Goal: Information Seeking & Learning: Learn about a topic

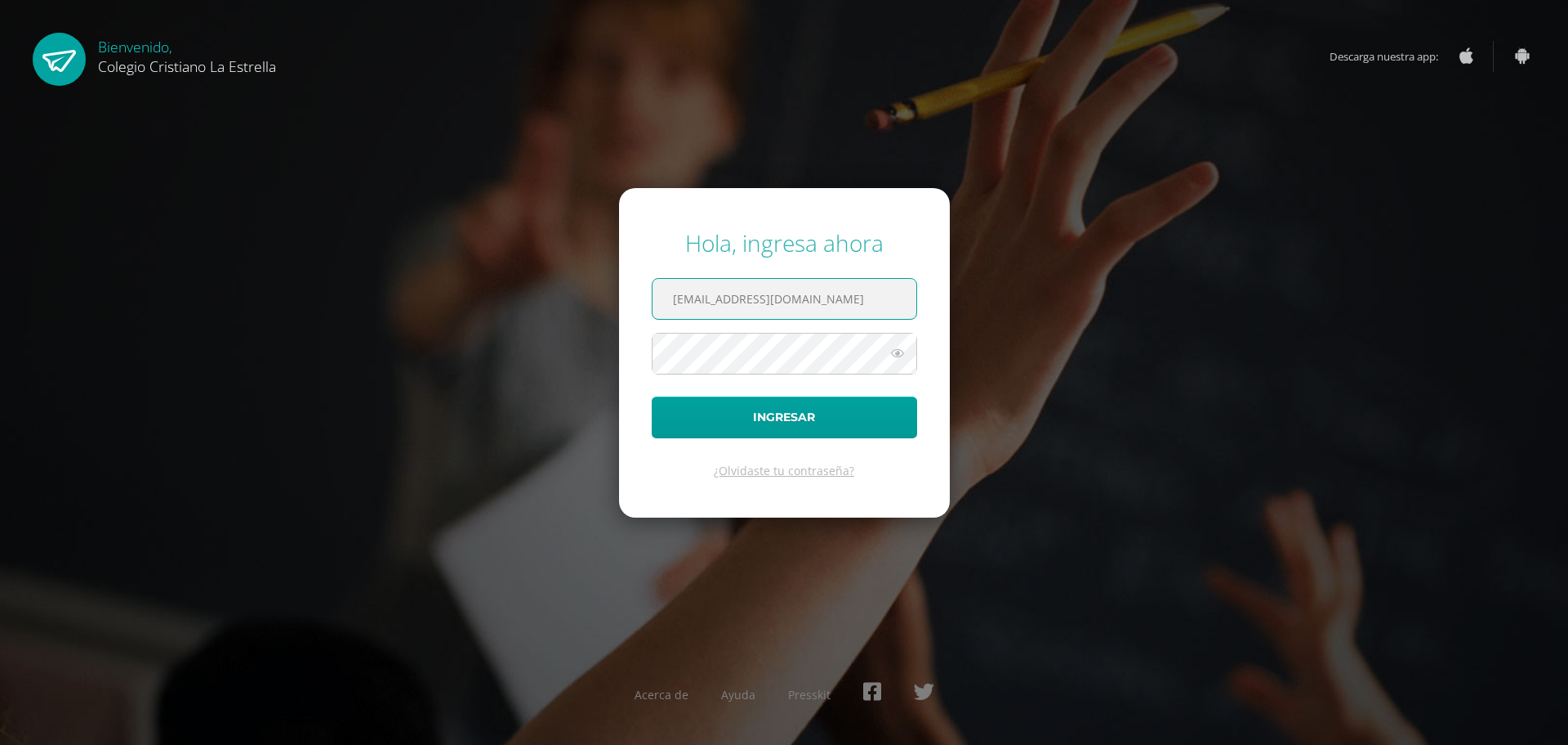
click at [811, 288] on input "95@laestrella.edu.gt" at bounding box center [784, 298] width 264 height 40
type input "62@laestrella.edu.gt"
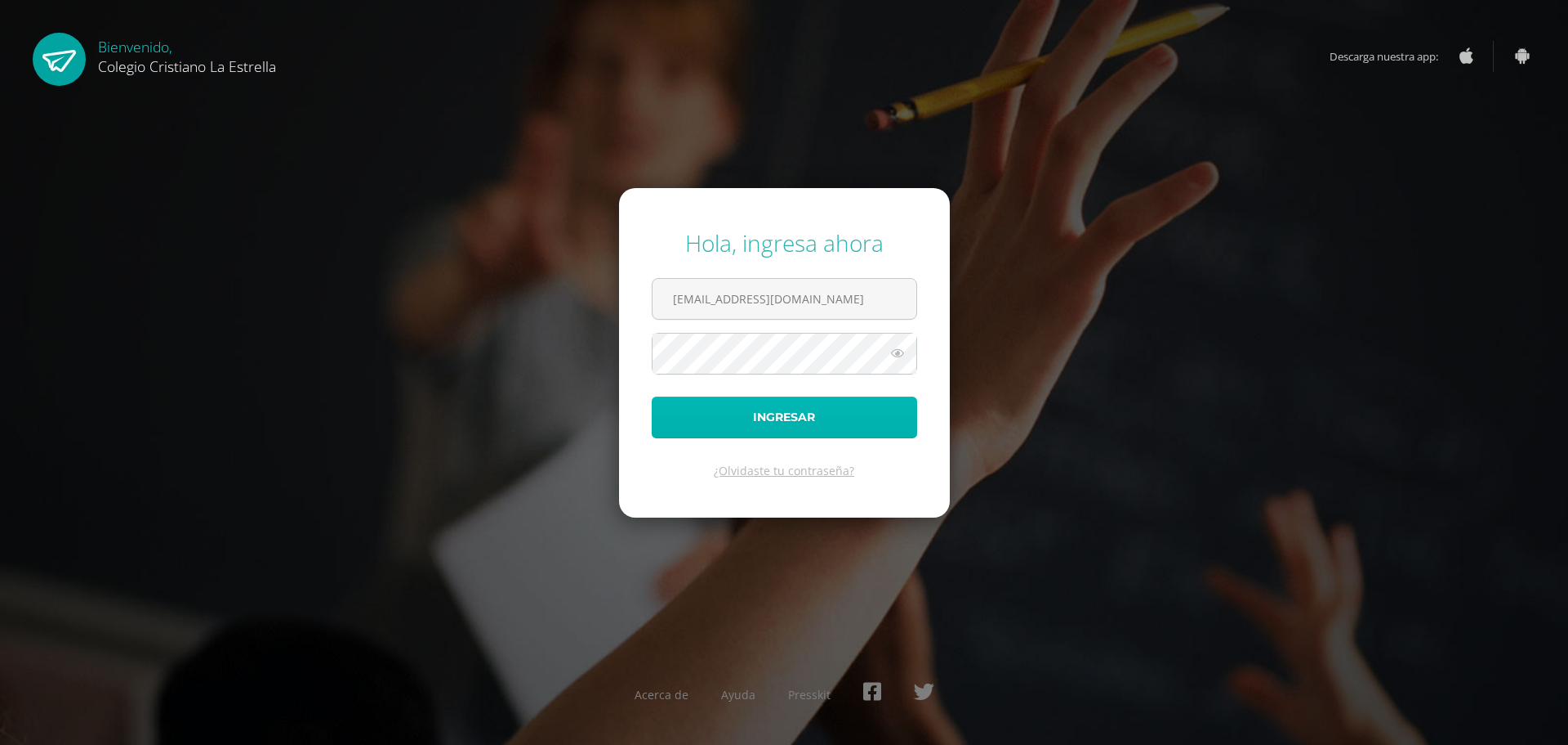
click at [821, 409] on button "Ingresar" at bounding box center [784, 417] width 265 height 42
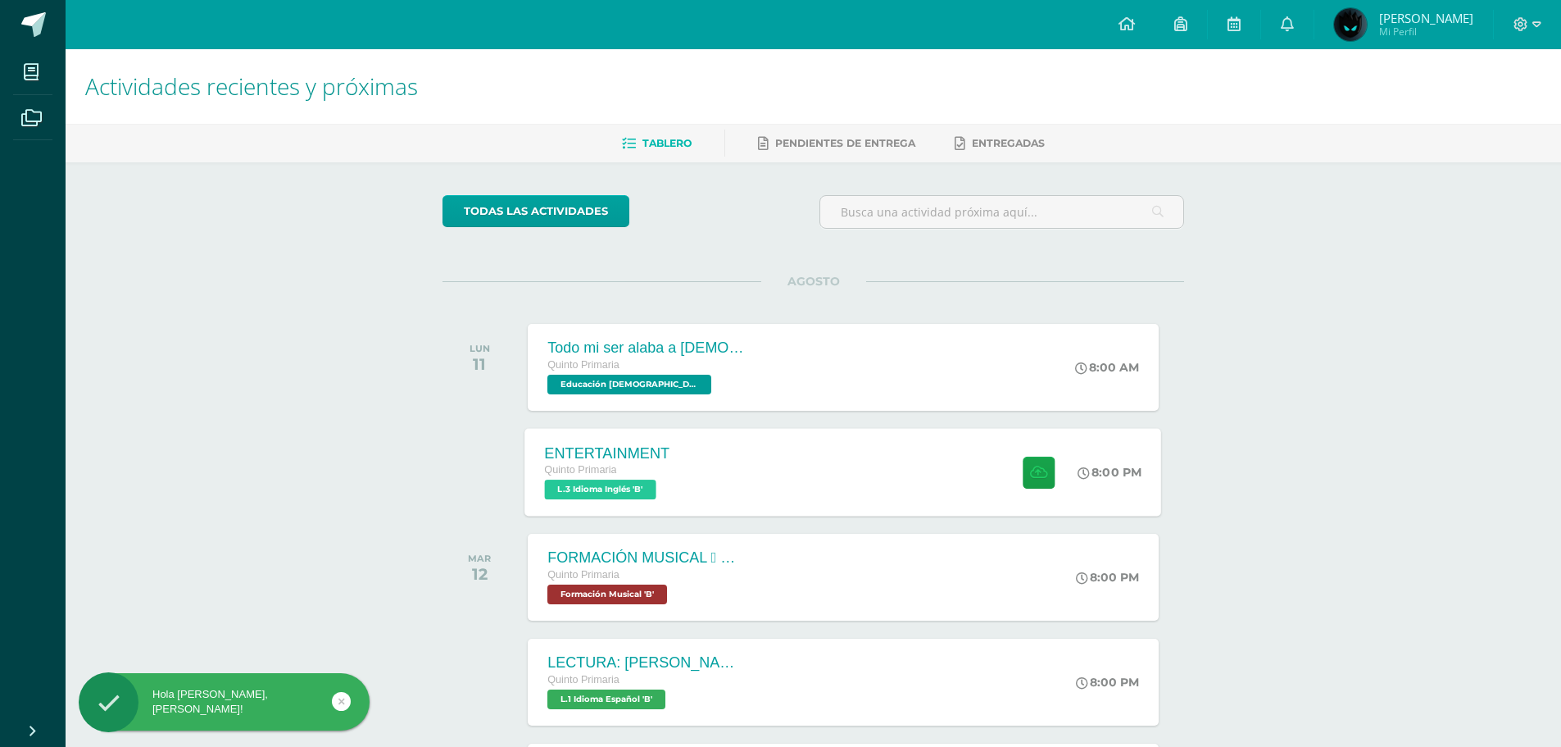
click at [795, 461] on div "ENTERTAINMENT Quinto Primaria L.3 Idioma Inglés 'B' 8:00 PM ENTERTAINMENT L.3 I…" at bounding box center [843, 472] width 637 height 88
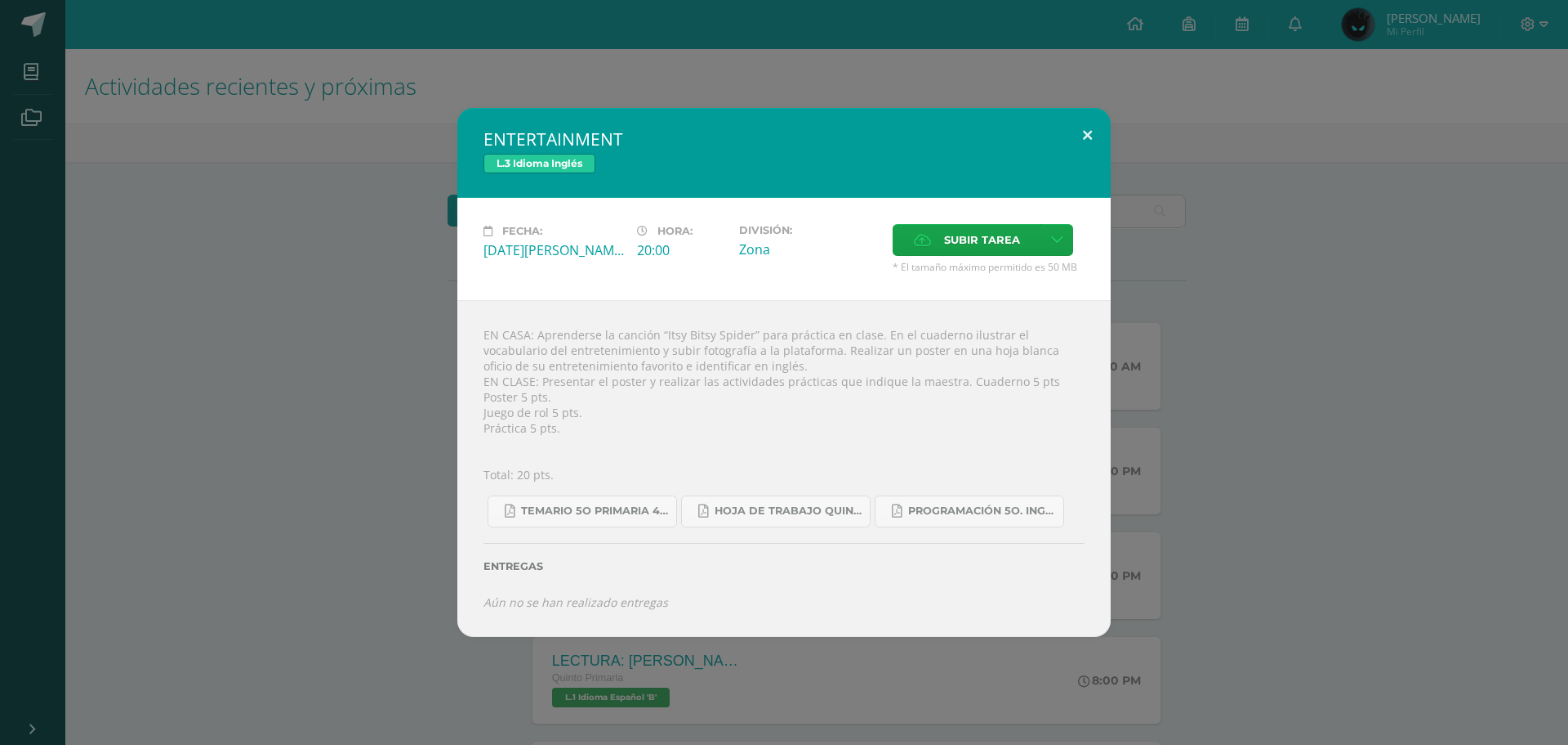
click at [1089, 147] on button at bounding box center [1088, 136] width 47 height 56
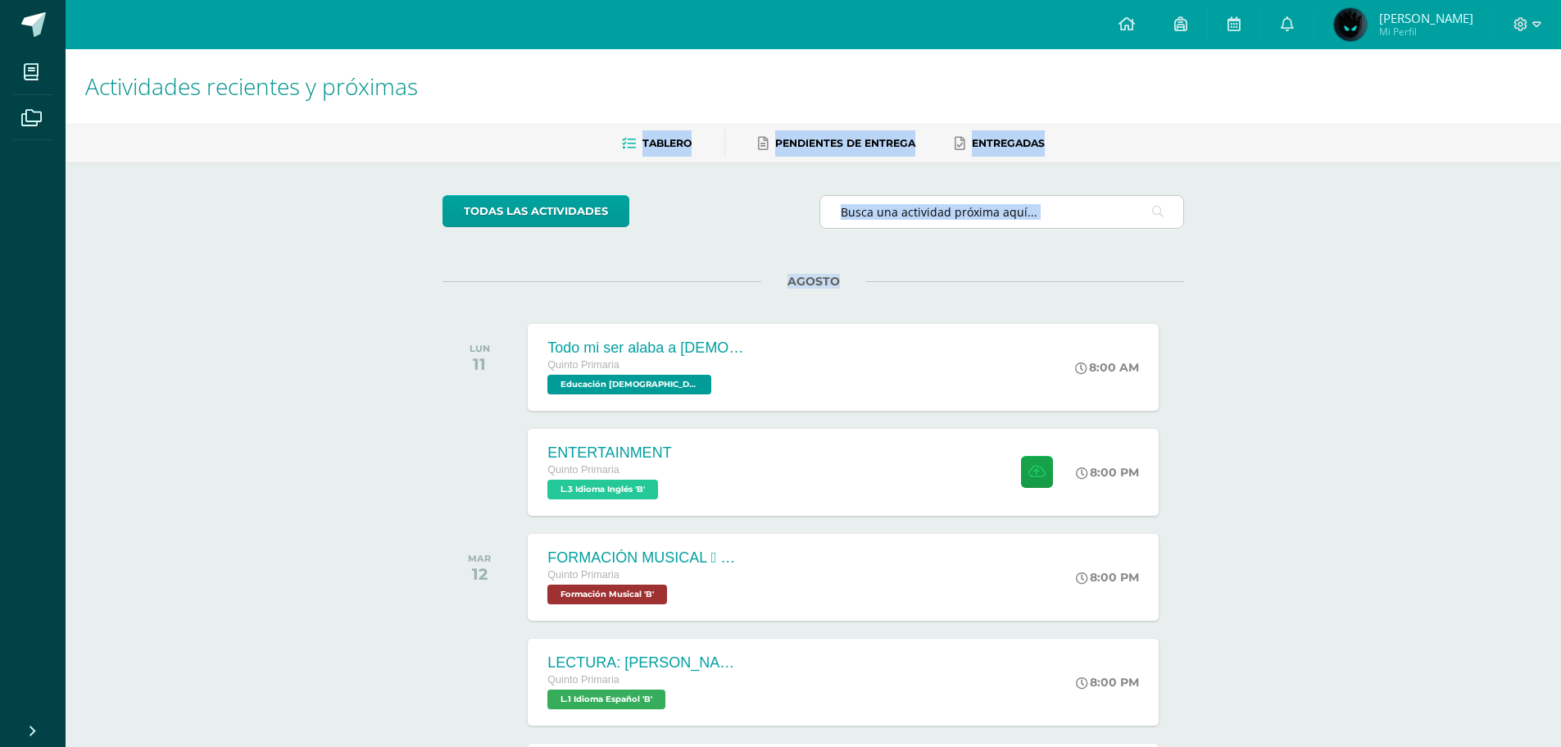
drag, startPoint x: 882, startPoint y: 67, endPoint x: 874, endPoint y: 216, distance: 148.6
click at [881, 237] on div "Actividades recientes y próximas Tablero Pendientes de entrega Entregadas todas…" at bounding box center [814, 543] width 1496 height 989
drag, startPoint x: 910, startPoint y: 7, endPoint x: 917, endPoint y: 66, distance: 59.5
drag, startPoint x: 1346, startPoint y: 248, endPoint x: 1292, endPoint y: 159, distance: 104.0
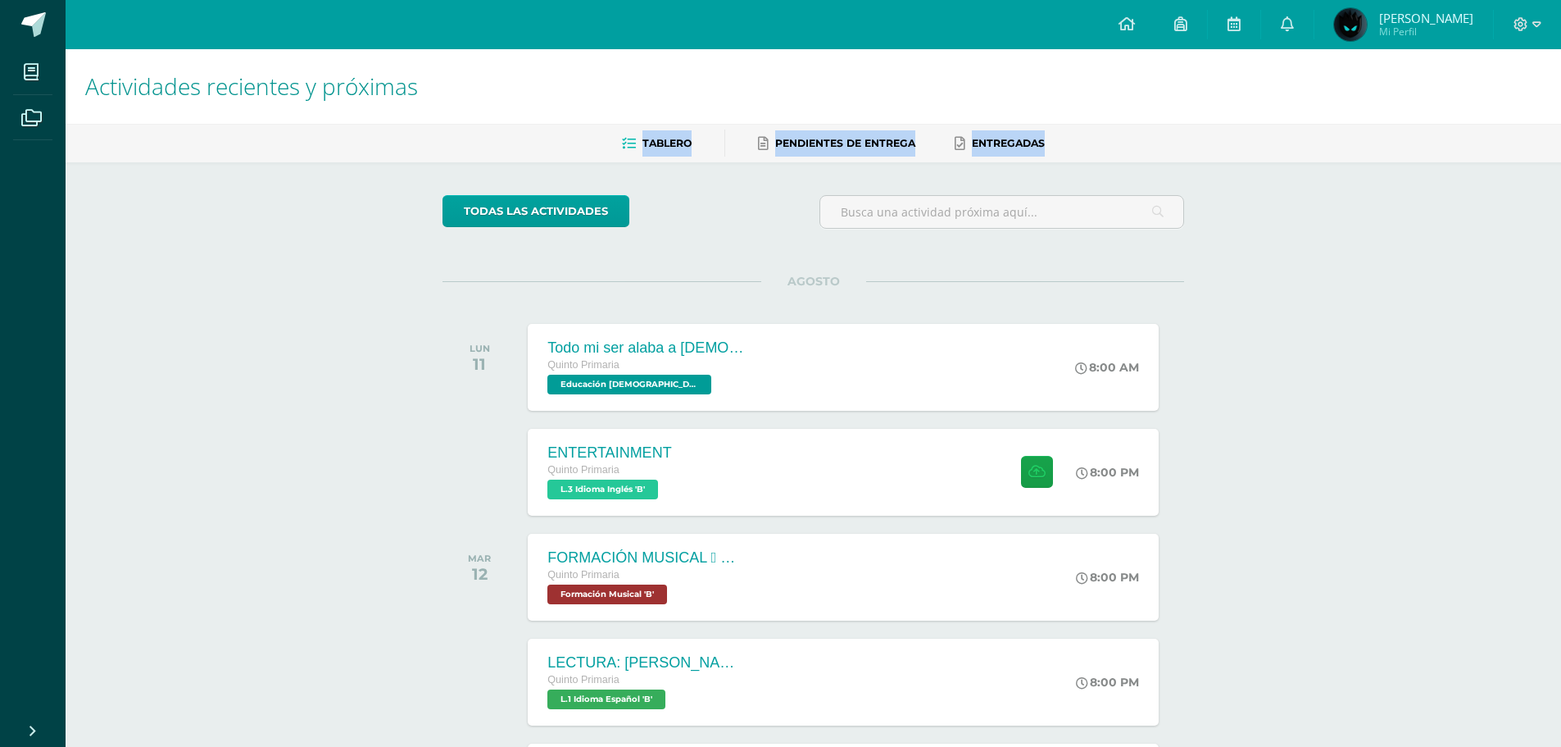
click at [958, 483] on div "ENTERTAINMENT Quinto Primaria L.3 Idioma Inglés 'B' 8:00 PM ENTERTAINMENT L.3 I…" at bounding box center [843, 472] width 637 height 88
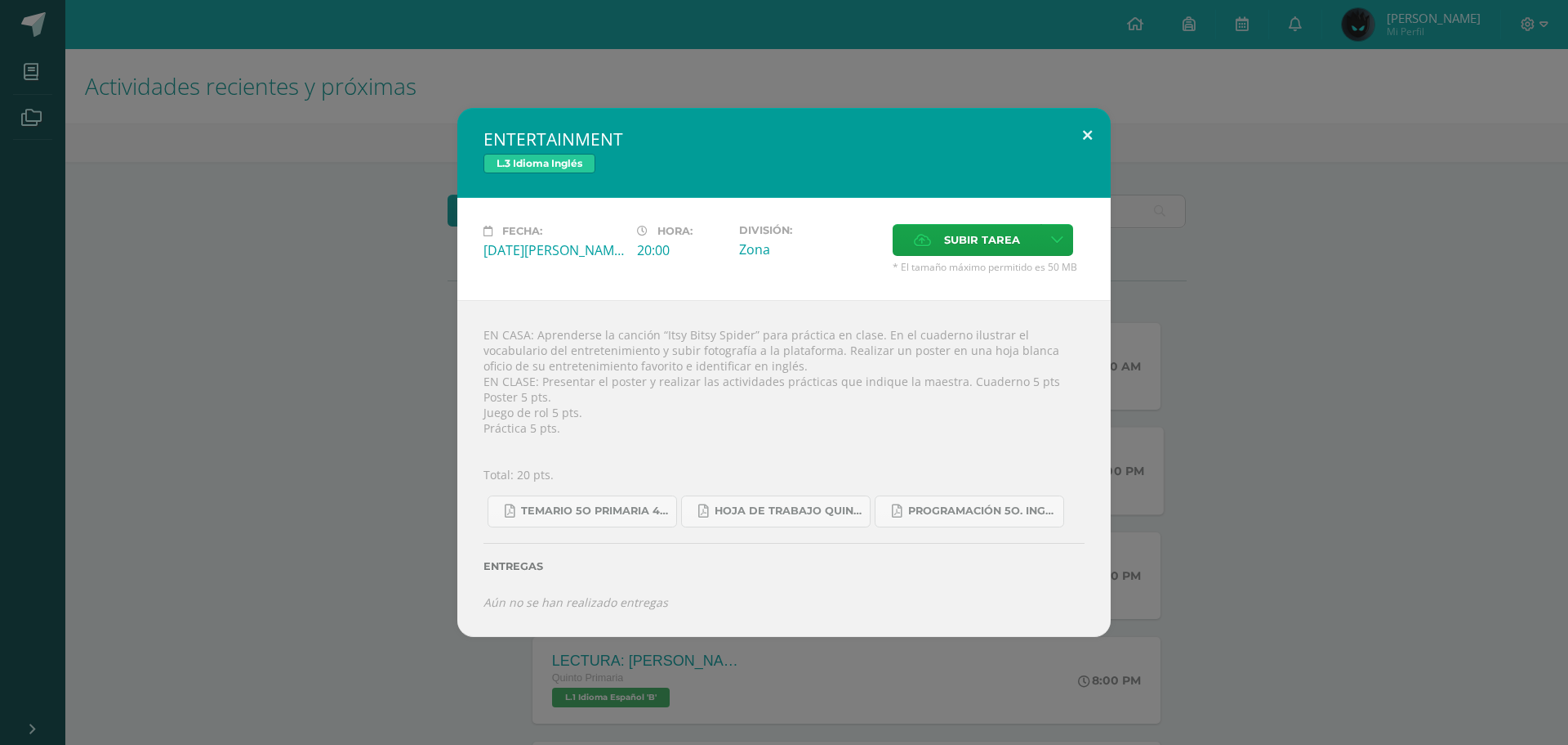
click at [1085, 143] on button at bounding box center [1088, 136] width 47 height 56
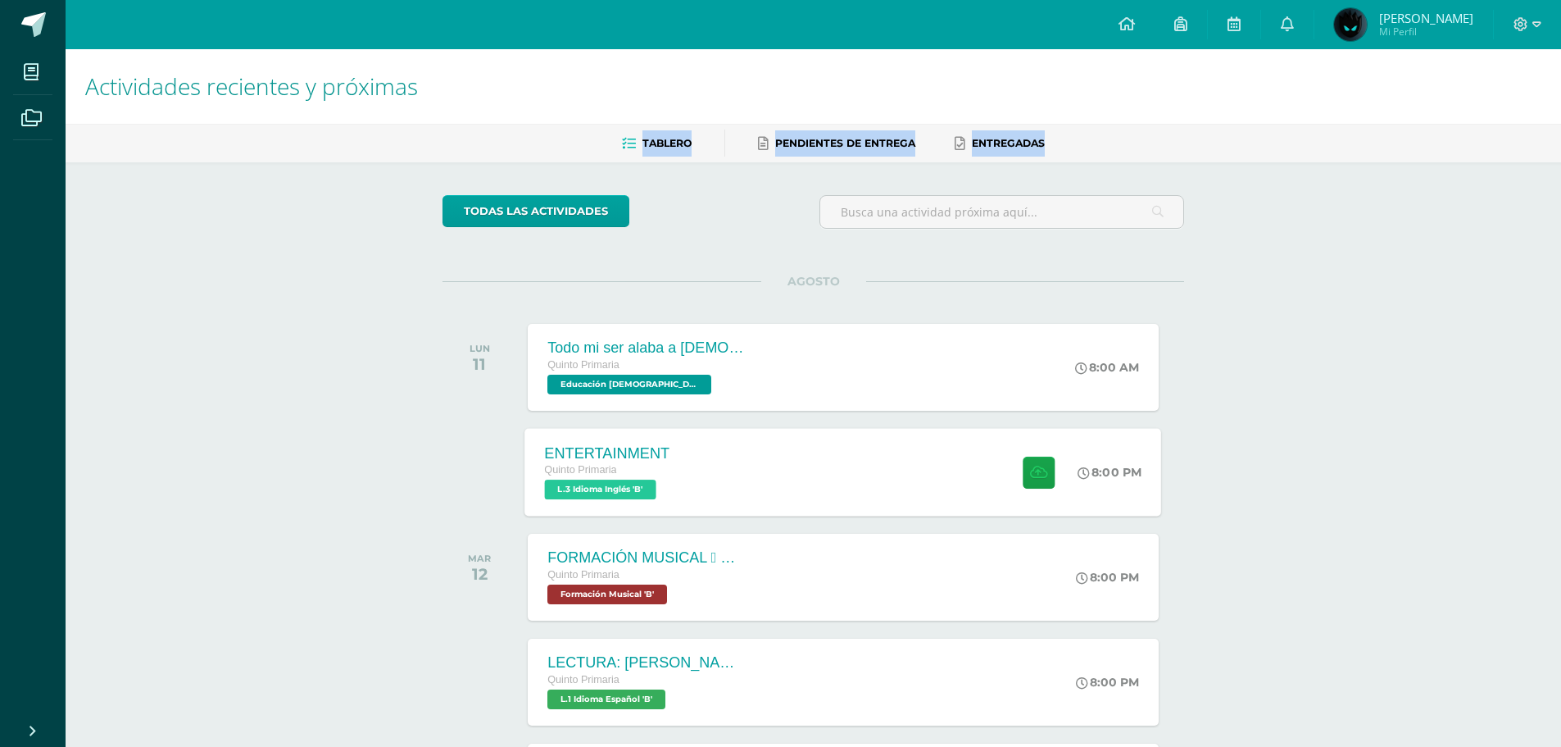
drag, startPoint x: 675, startPoint y: 65, endPoint x: 688, endPoint y: 188, distance: 124.4
drag, startPoint x: 789, startPoint y: 15, endPoint x: 796, endPoint y: 30, distance: 16.9
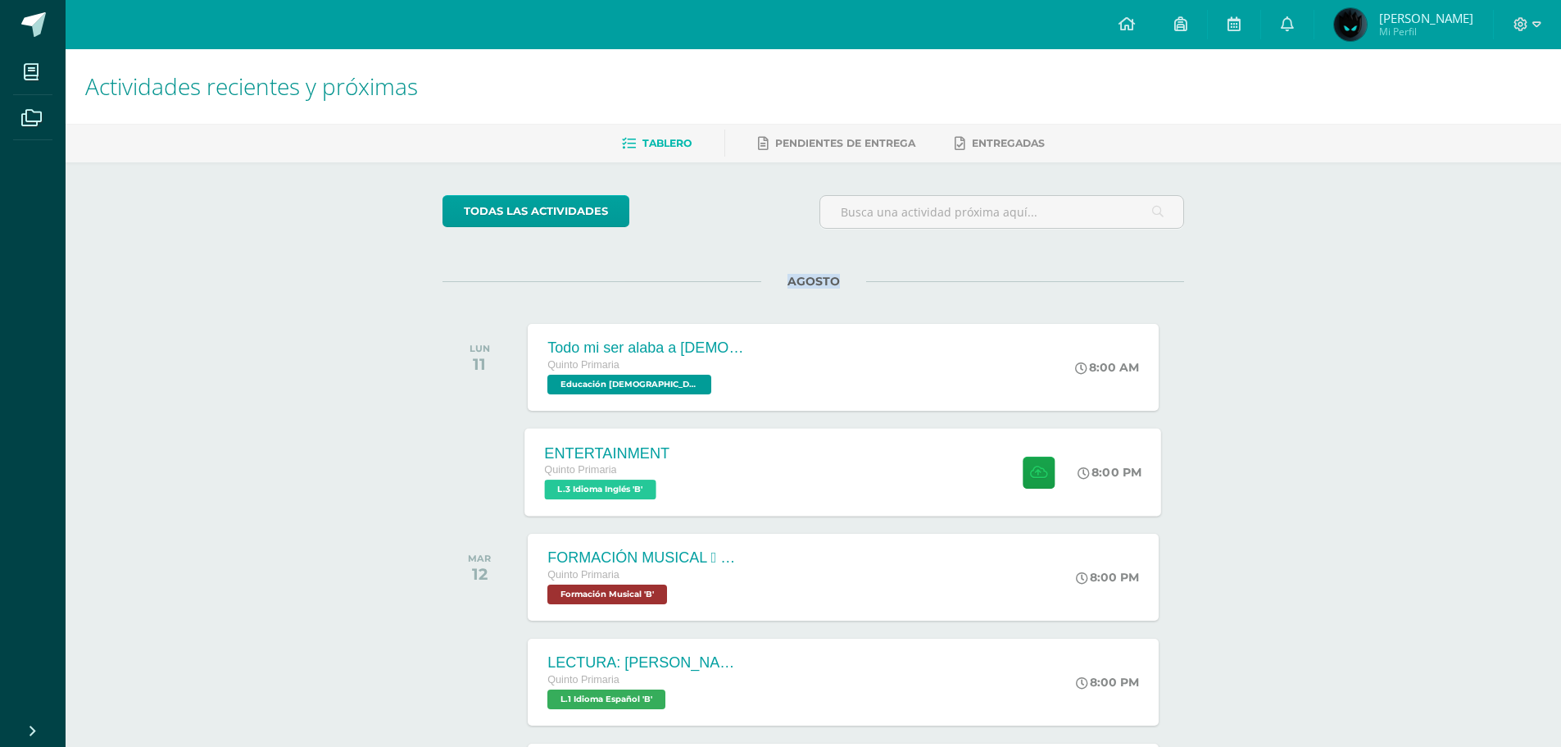
click at [796, 30] on div "Configuración Cerrar sesión Fernando Josué Mi Perfil Avisos 33 avisos sin leer …" at bounding box center [814, 24] width 1496 height 49
drag, startPoint x: 796, startPoint y: 22, endPoint x: 420, endPoint y: 6, distance: 376.5
click at [783, 17] on div "Configuración Cerrar sesión Fernando Josué Mi Perfil Avisos 33 avisos sin leer …" at bounding box center [814, 24] width 1496 height 49
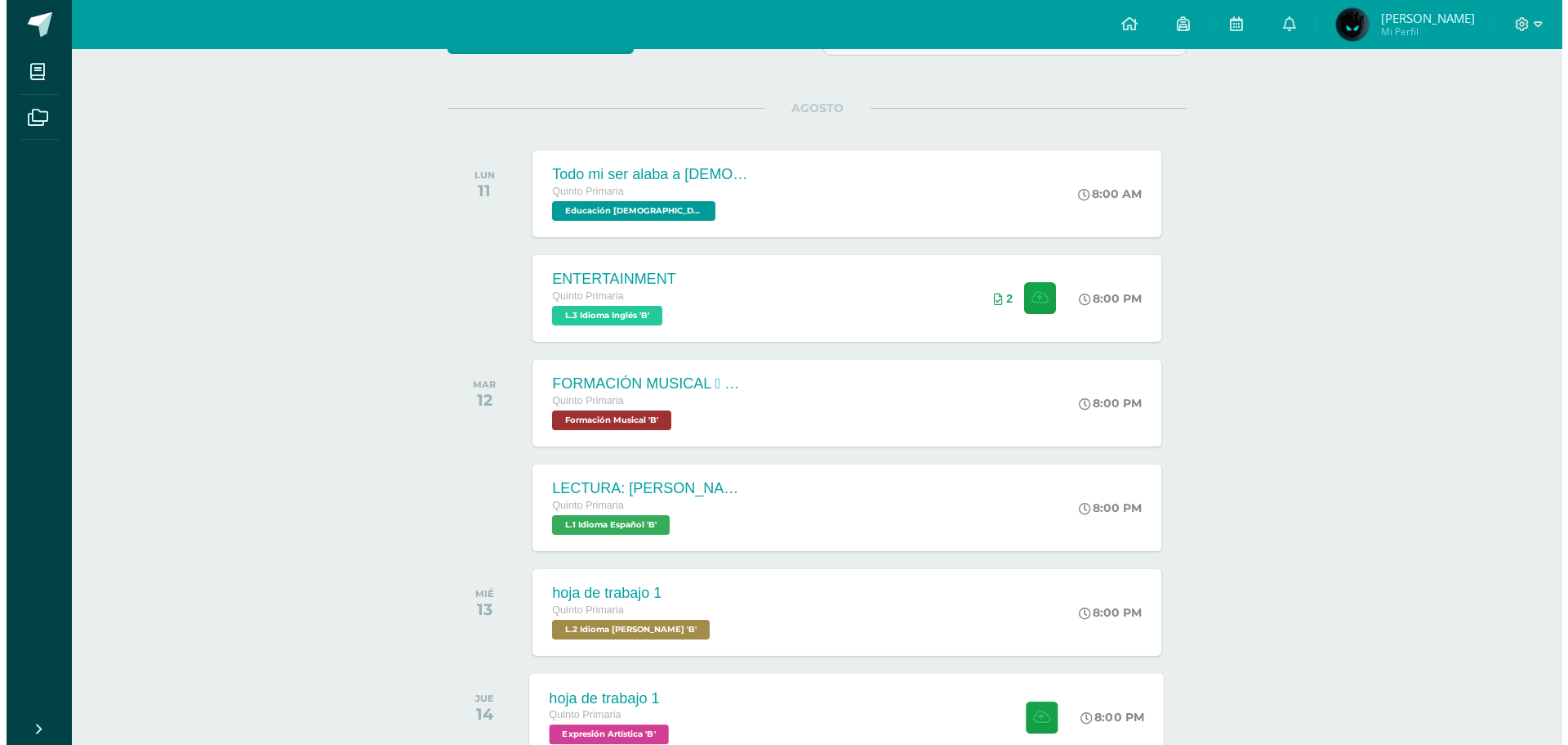
scroll to position [155, 0]
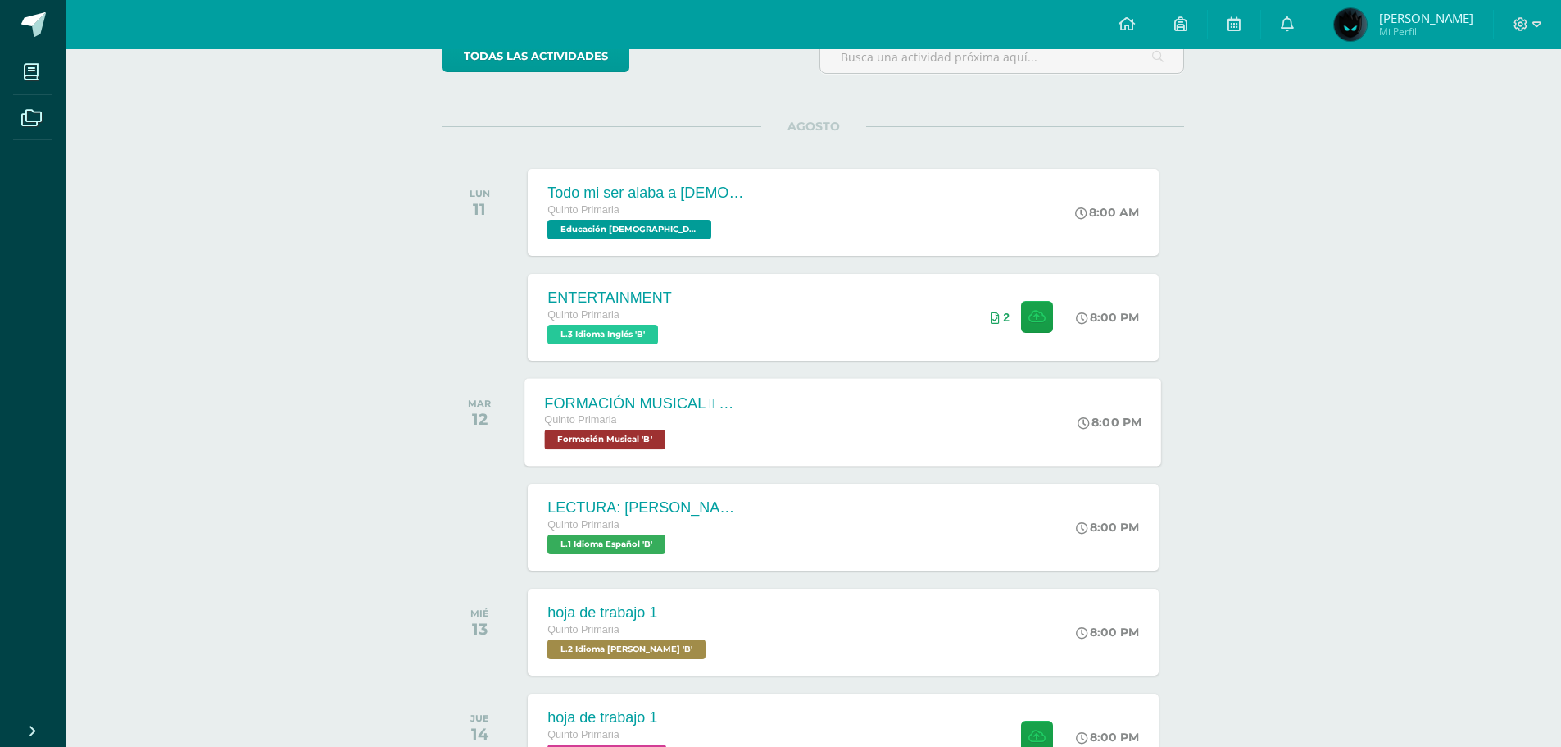
click at [684, 446] on div "Quinto Primaria Formación Musical 'B'" at bounding box center [644, 430] width 198 height 38
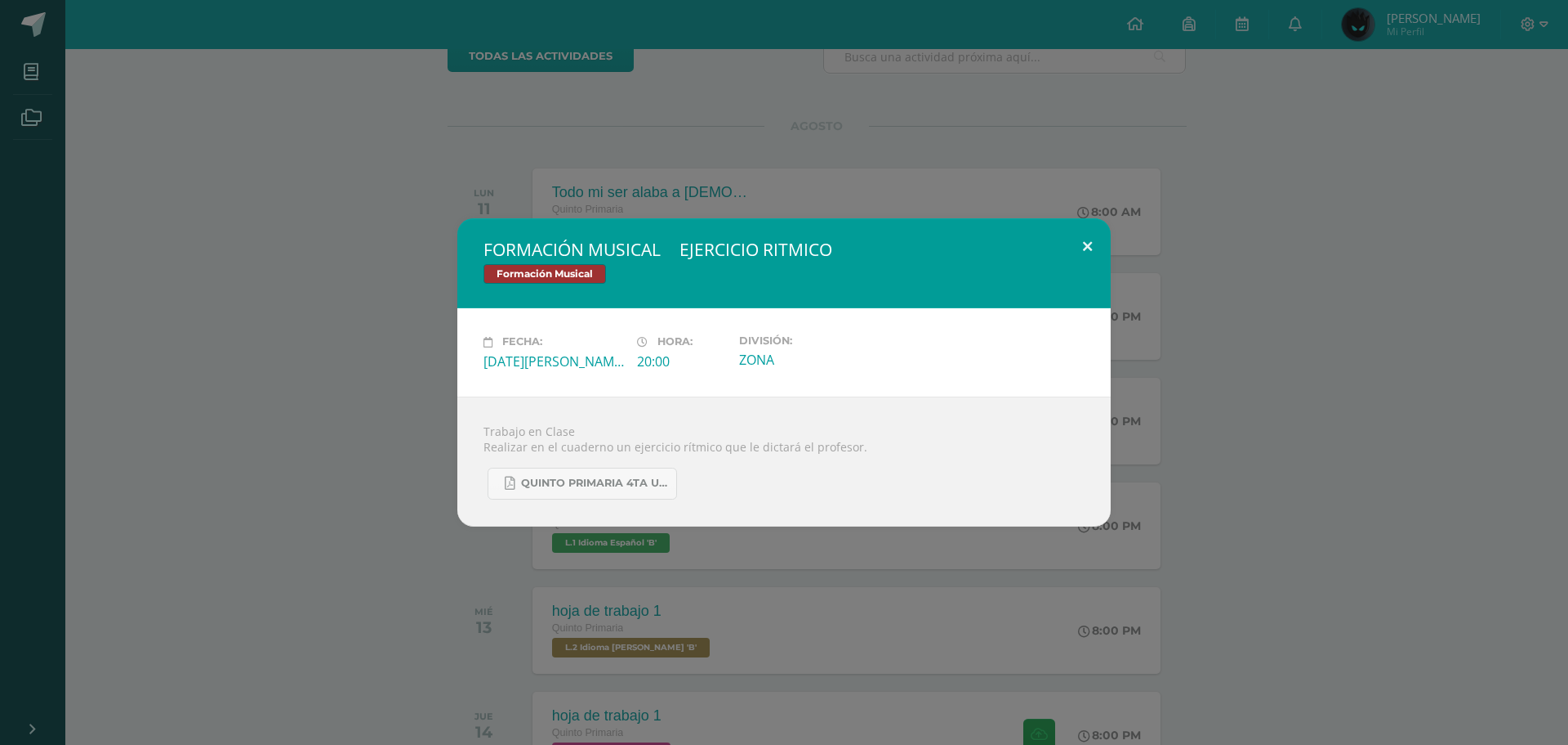
click at [1085, 232] on button at bounding box center [1088, 246] width 47 height 56
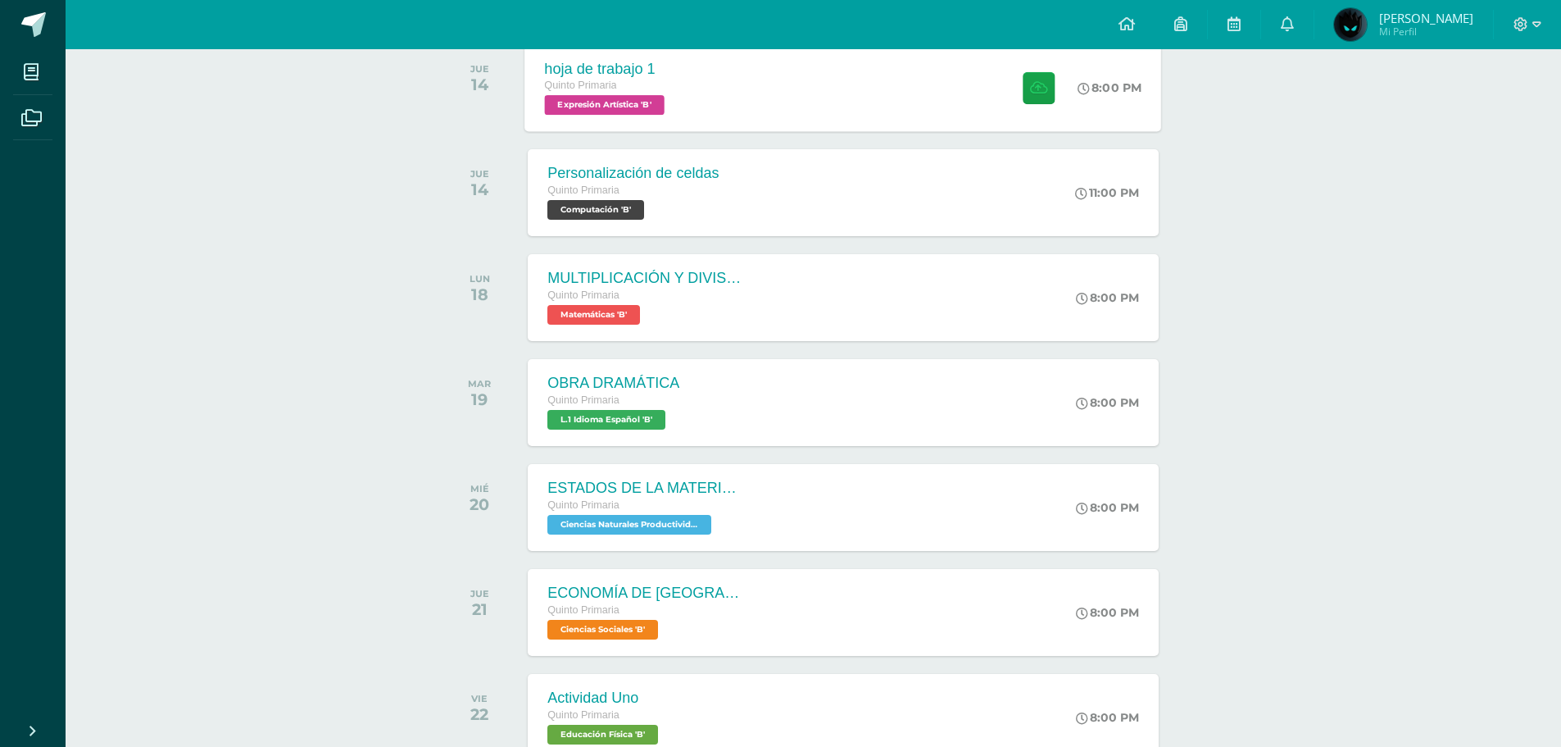
scroll to position [838, 0]
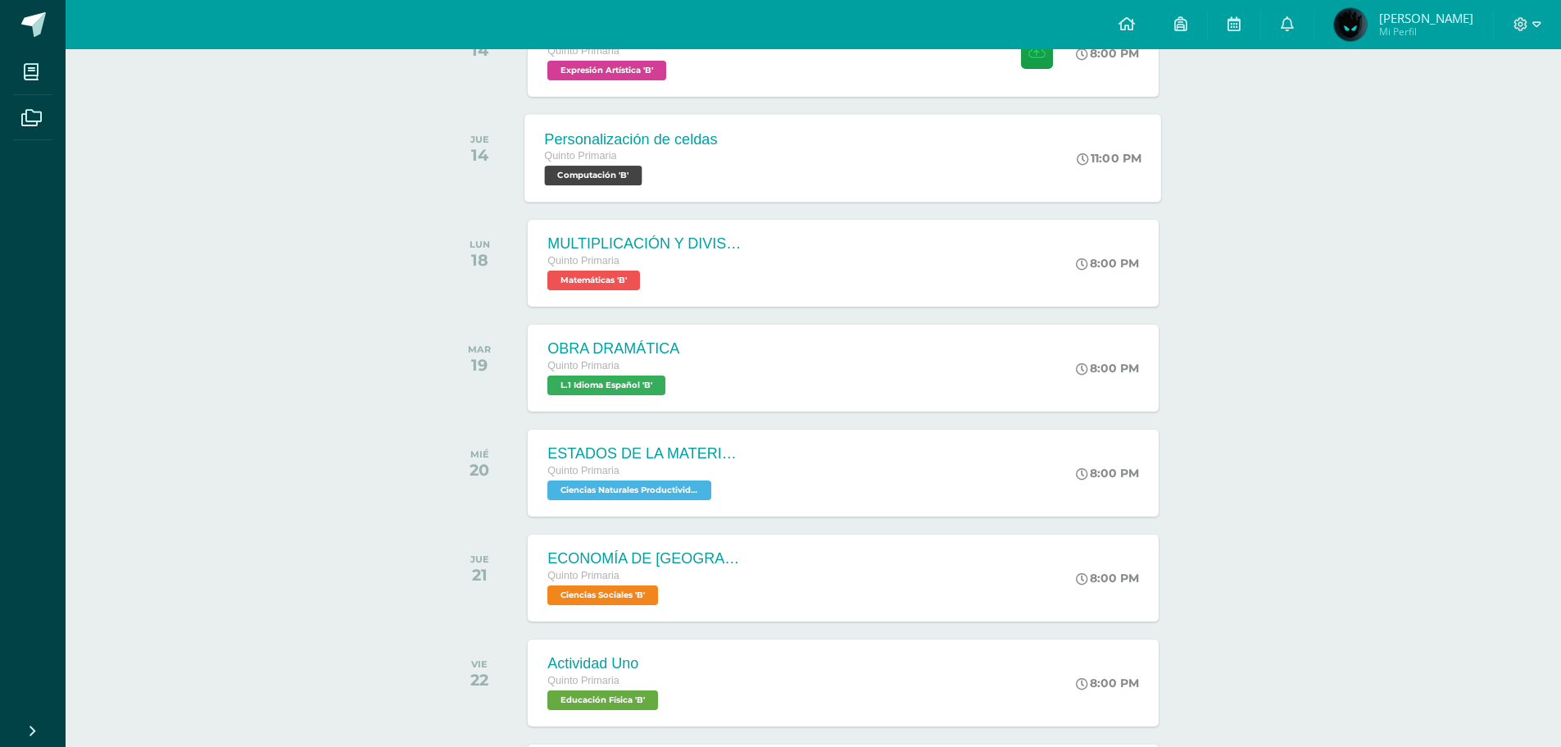
click at [784, 134] on div "Personalización de celdas Quinto Primaria Computación 'B' 11:00 PM Personalizac…" at bounding box center [843, 158] width 637 height 88
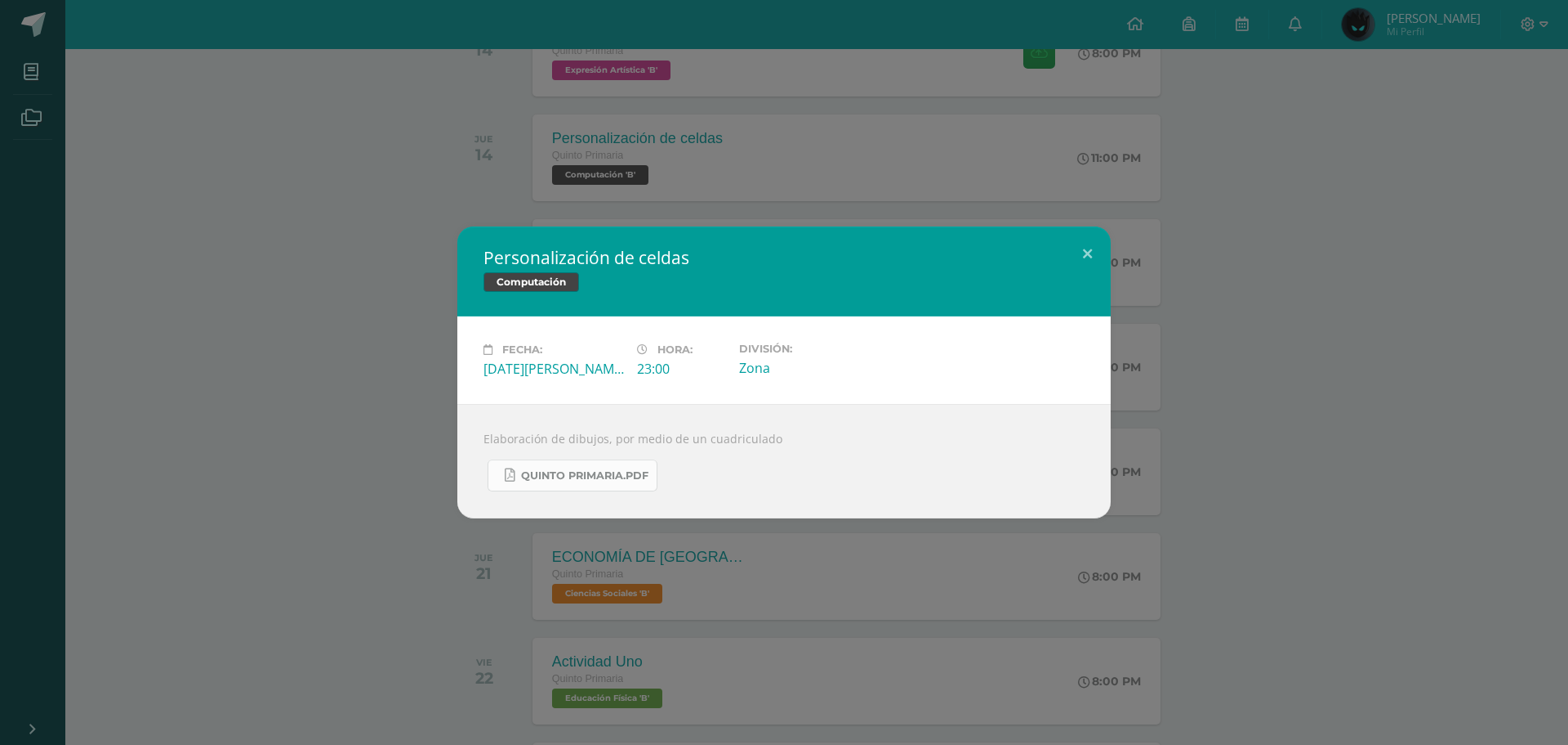
click at [606, 478] on span "Quinto Primaria.pdf" at bounding box center [585, 475] width 128 height 13
click at [1092, 255] on button at bounding box center [1088, 254] width 47 height 56
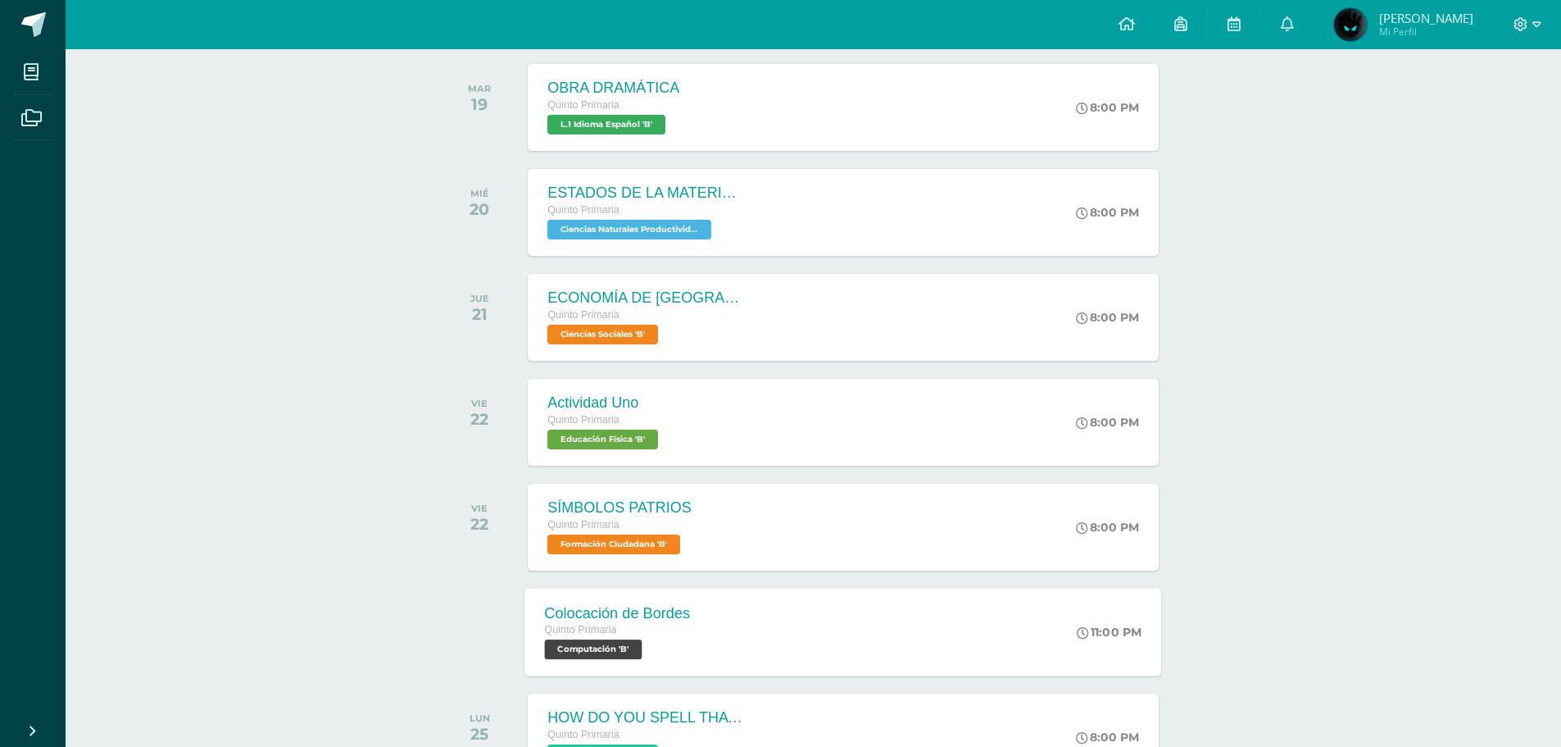
scroll to position [1248, 0]
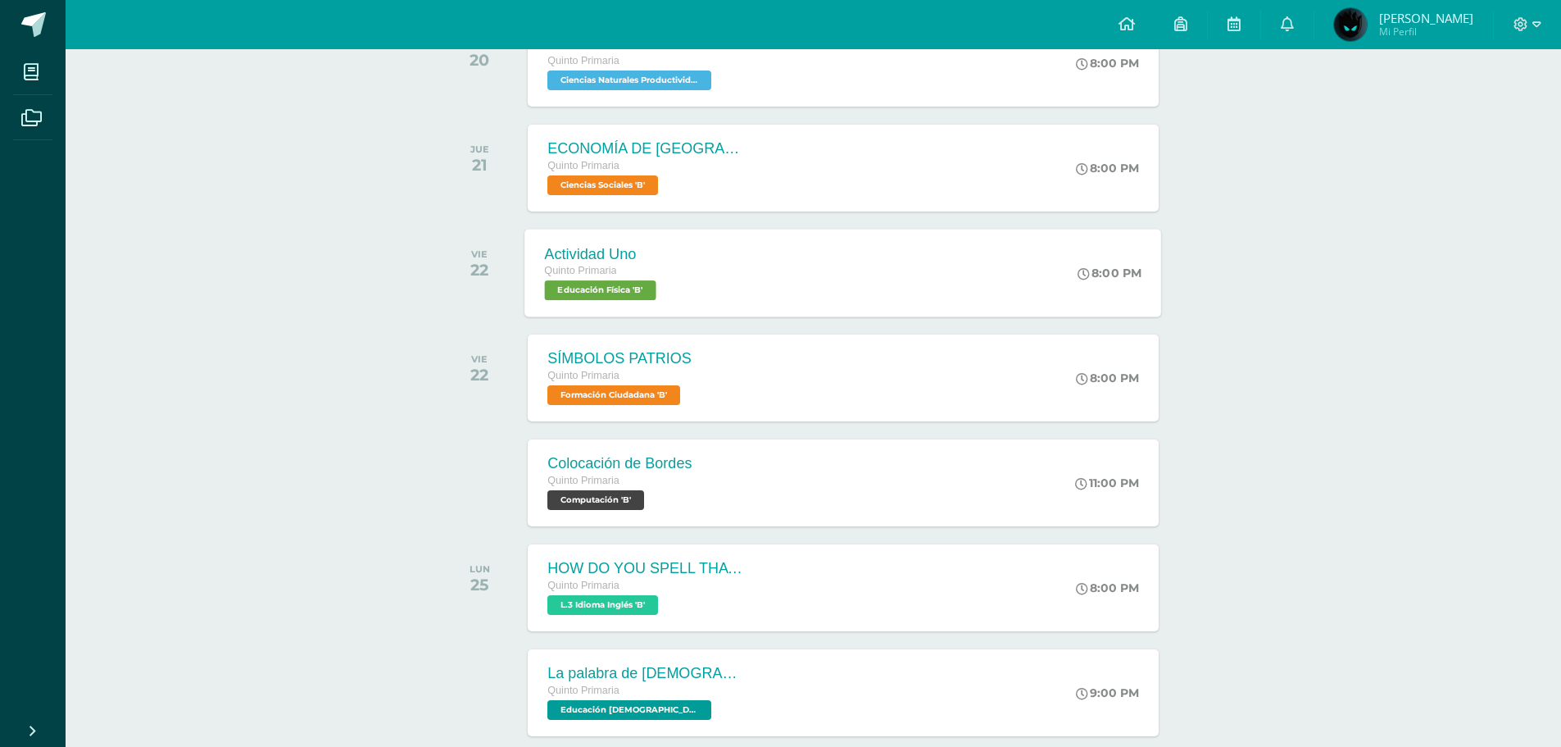
click at [778, 265] on div "Actividad Uno Quinto Primaria Educación Física 'B' 8:00 PM Actividad Uno Educac…" at bounding box center [843, 273] width 637 height 88
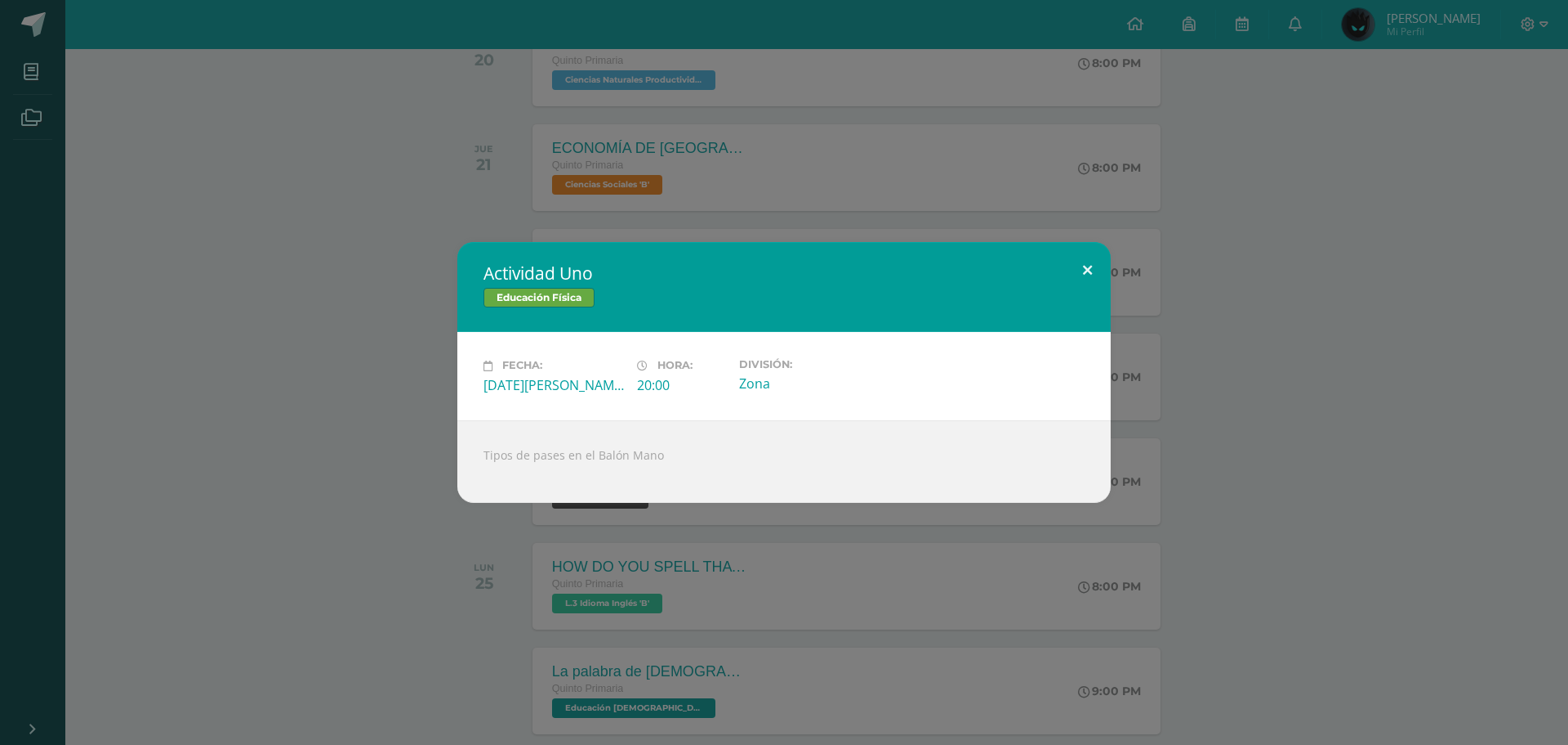
click at [1100, 273] on button at bounding box center [1088, 270] width 47 height 56
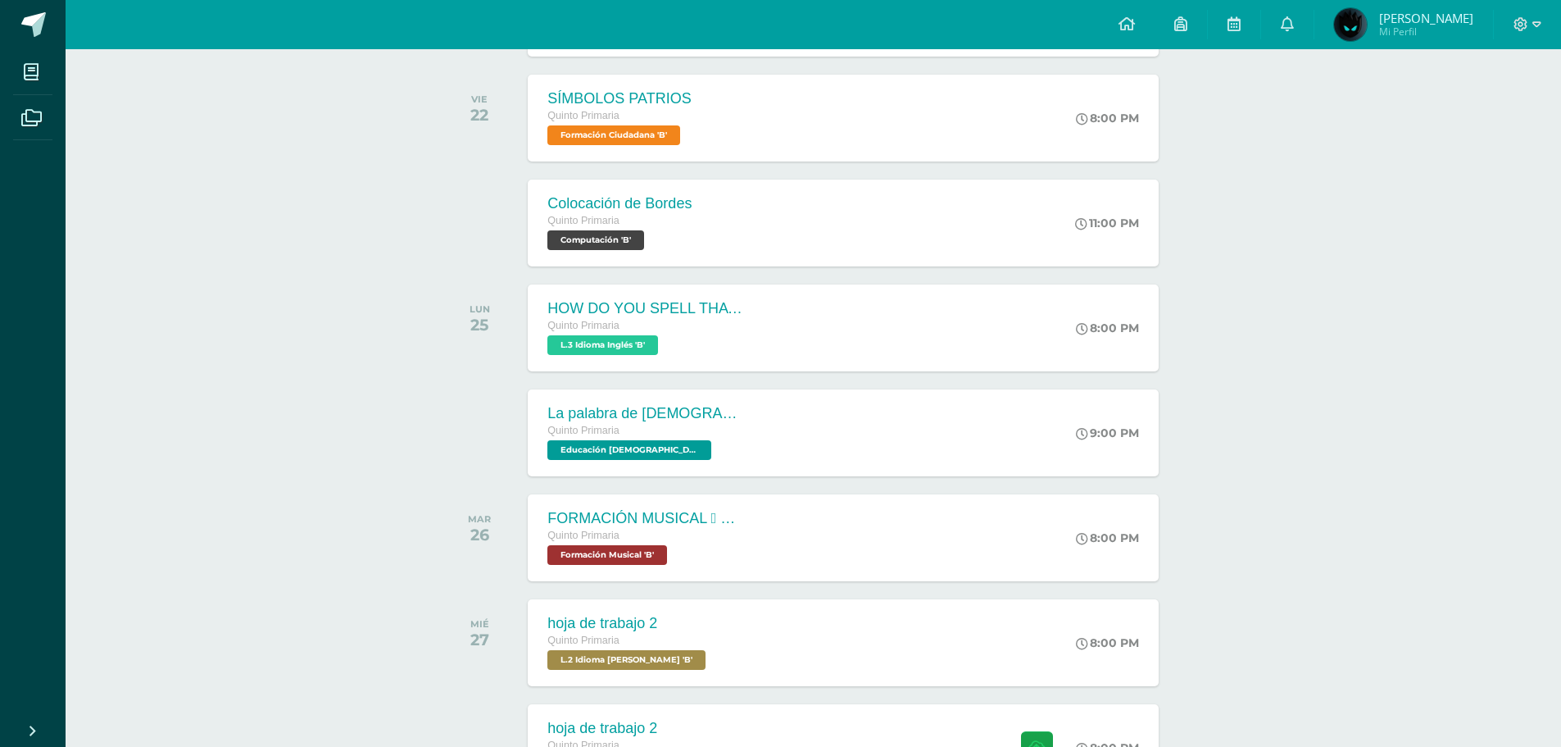
scroll to position [1384, 0]
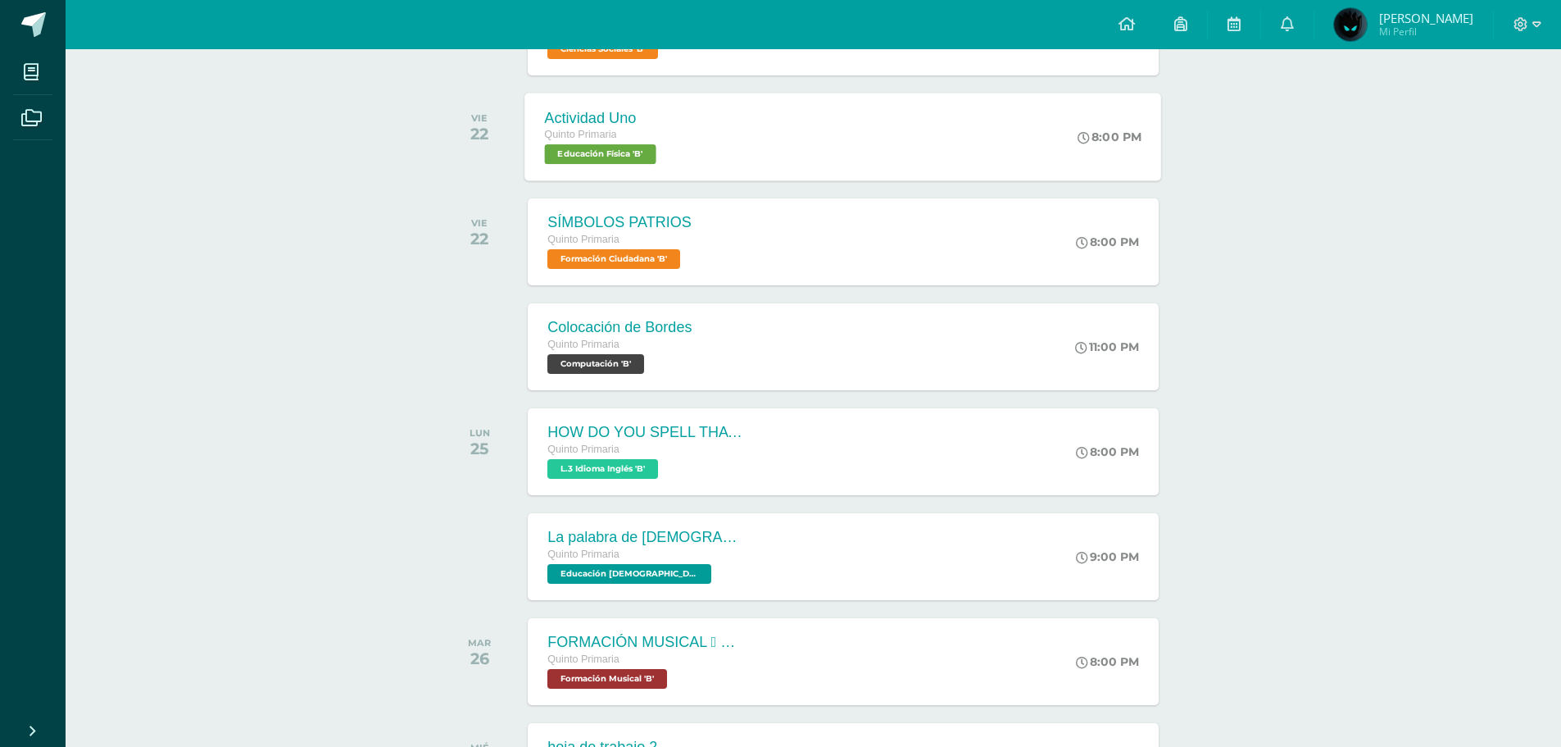
click at [704, 126] on div "Actividad Uno Quinto Primaria Educación Física 'B' 8:00 PM Actividad Uno Educac…" at bounding box center [843, 137] width 637 height 88
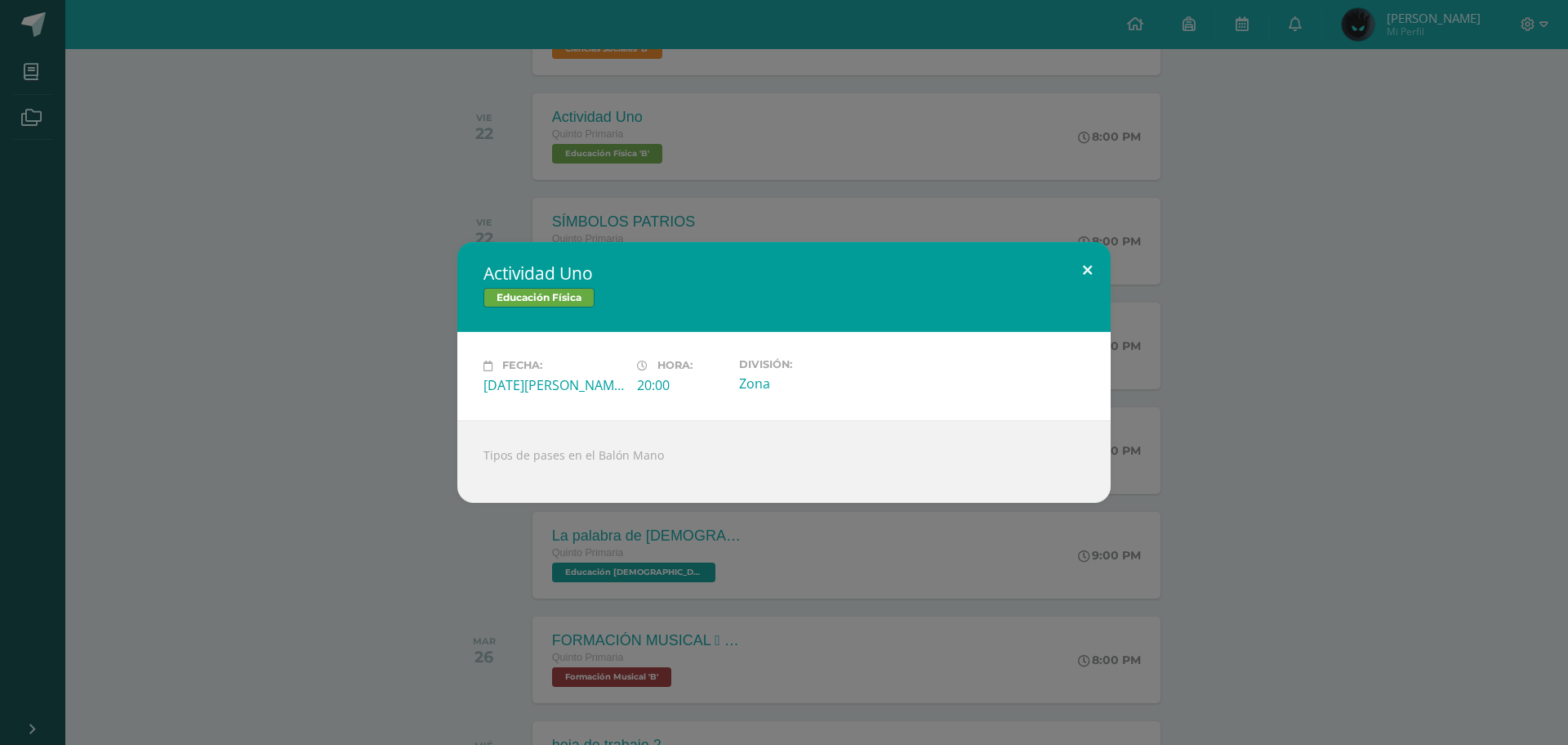
click at [1100, 260] on button at bounding box center [1088, 270] width 47 height 56
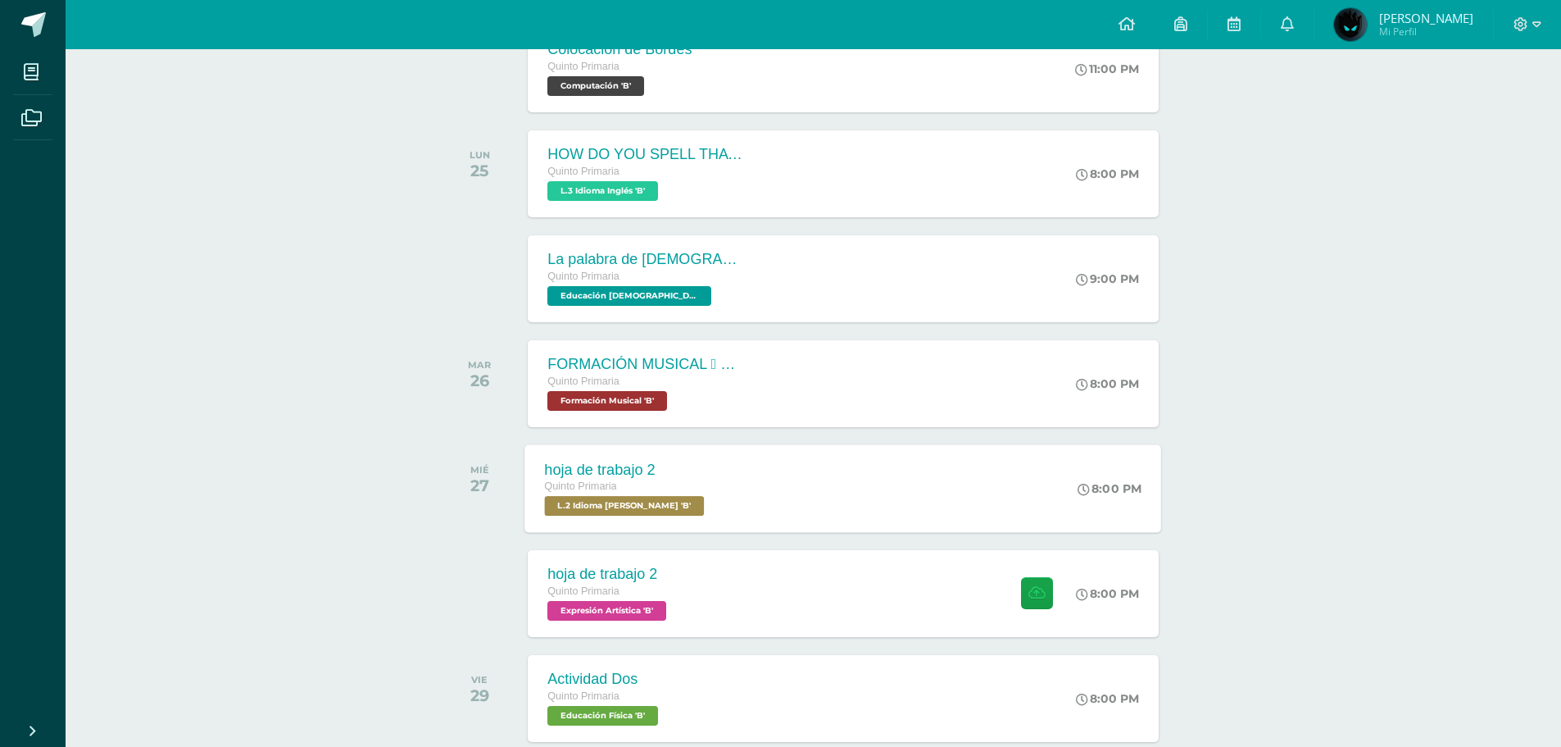
scroll to position [1794, 0]
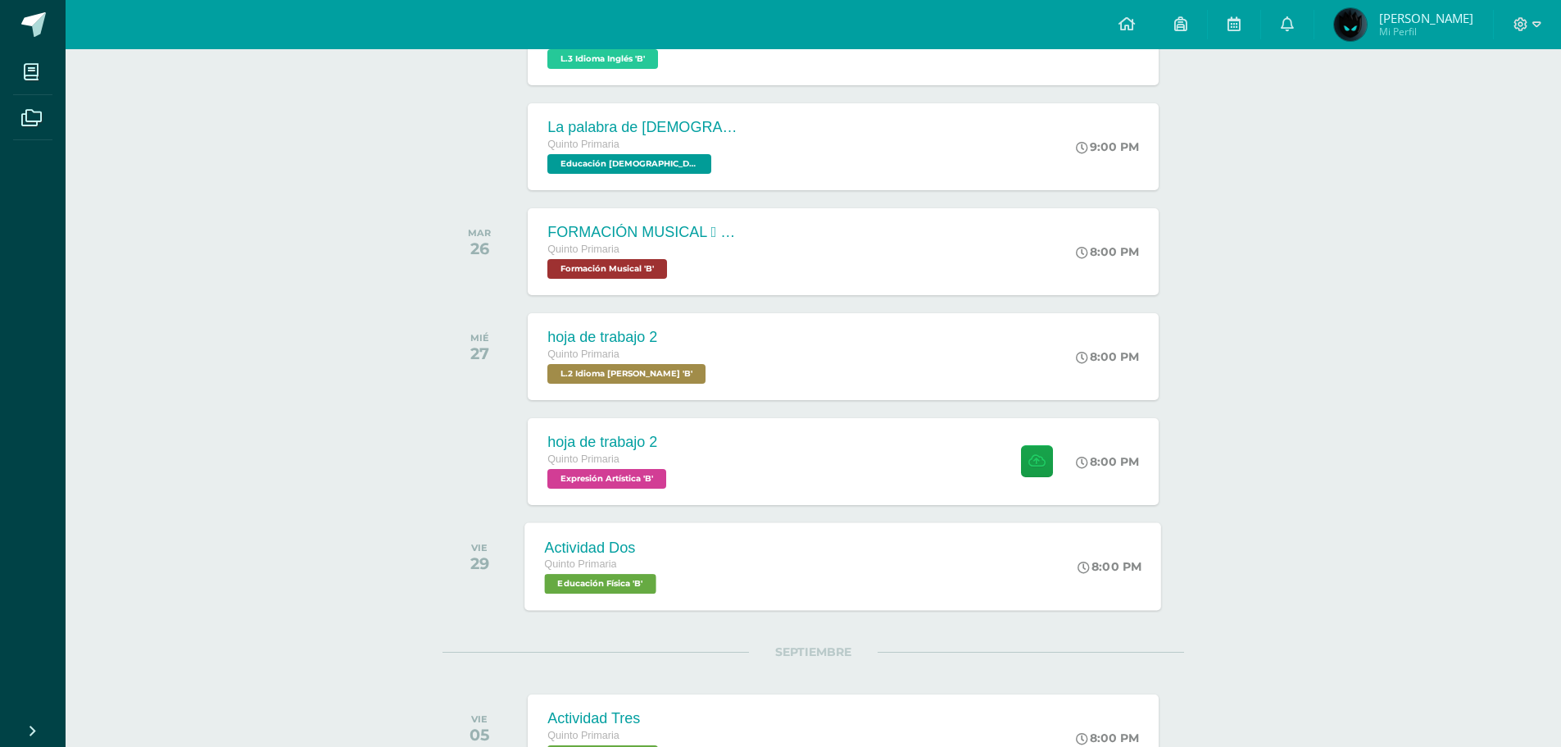
click at [742, 573] on div "Actividad Dos Quinto Primaria Educación Física 'B' 8:00 PM Actividad Dos Educac…" at bounding box center [843, 566] width 637 height 88
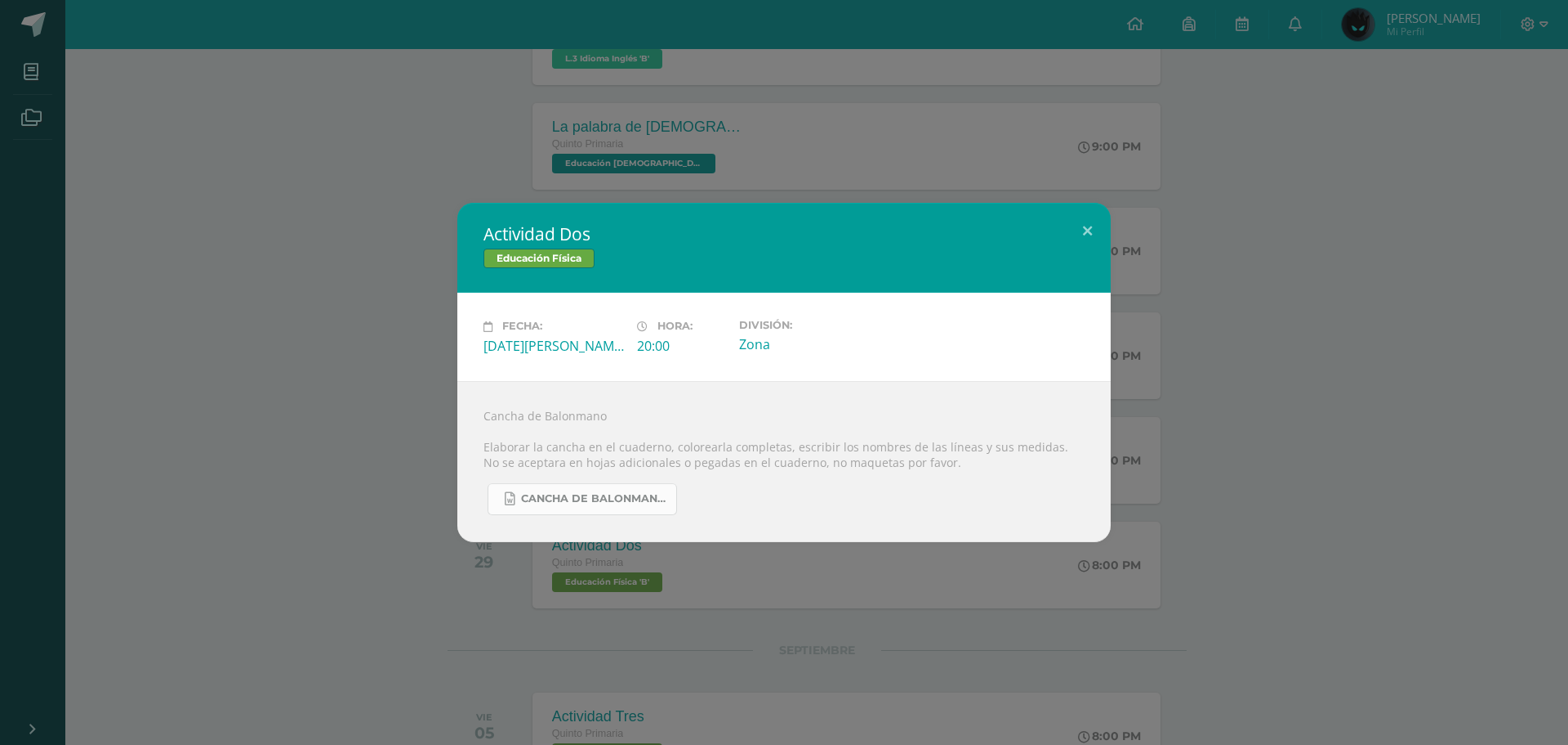
click at [603, 500] on span "Cancha de Balonmano.docx" at bounding box center [595, 498] width 148 height 13
drag, startPoint x: 1085, startPoint y: 246, endPoint x: 1084, endPoint y: 231, distance: 15.0
click at [1084, 231] on button at bounding box center [1088, 230] width 47 height 56
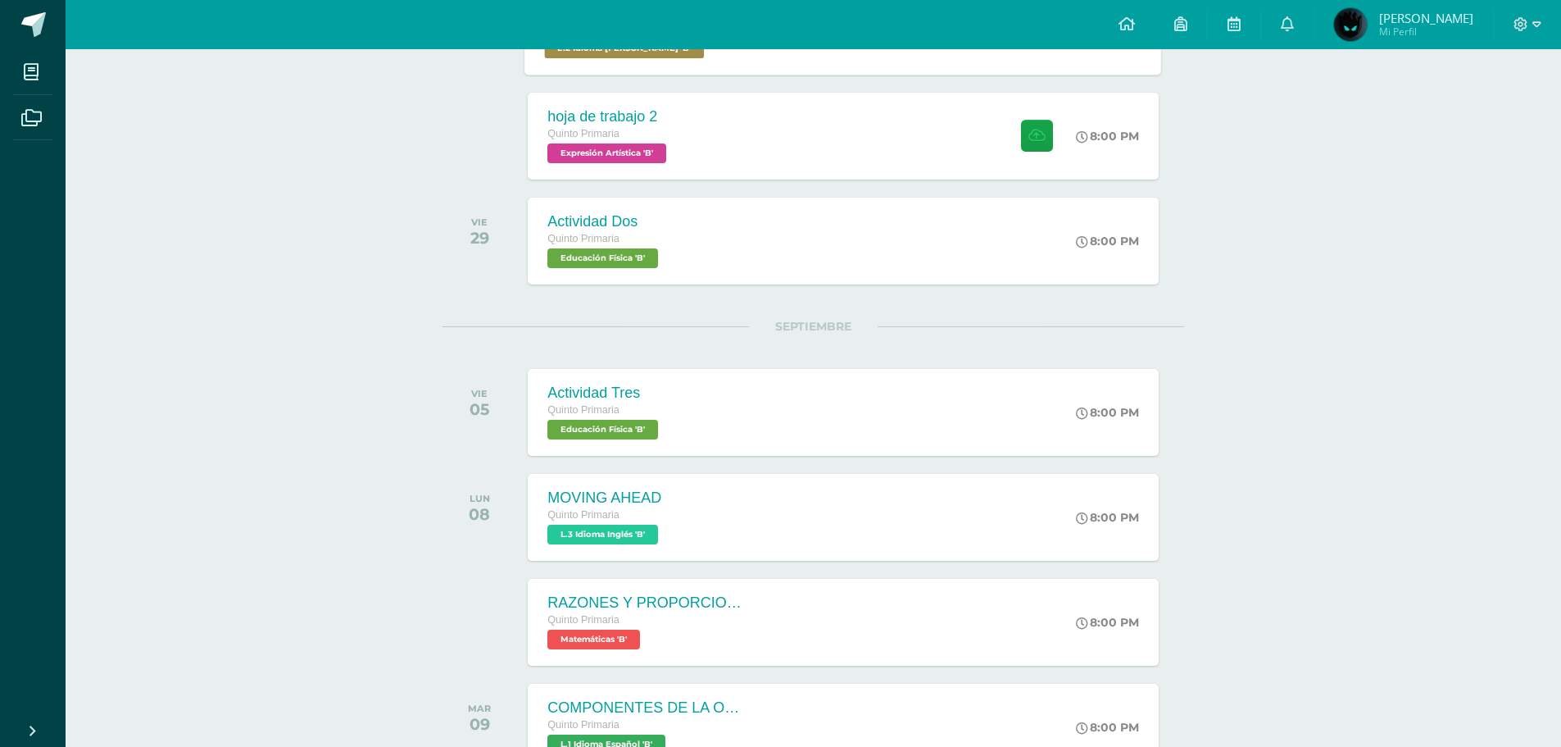
scroll to position [2204, 0]
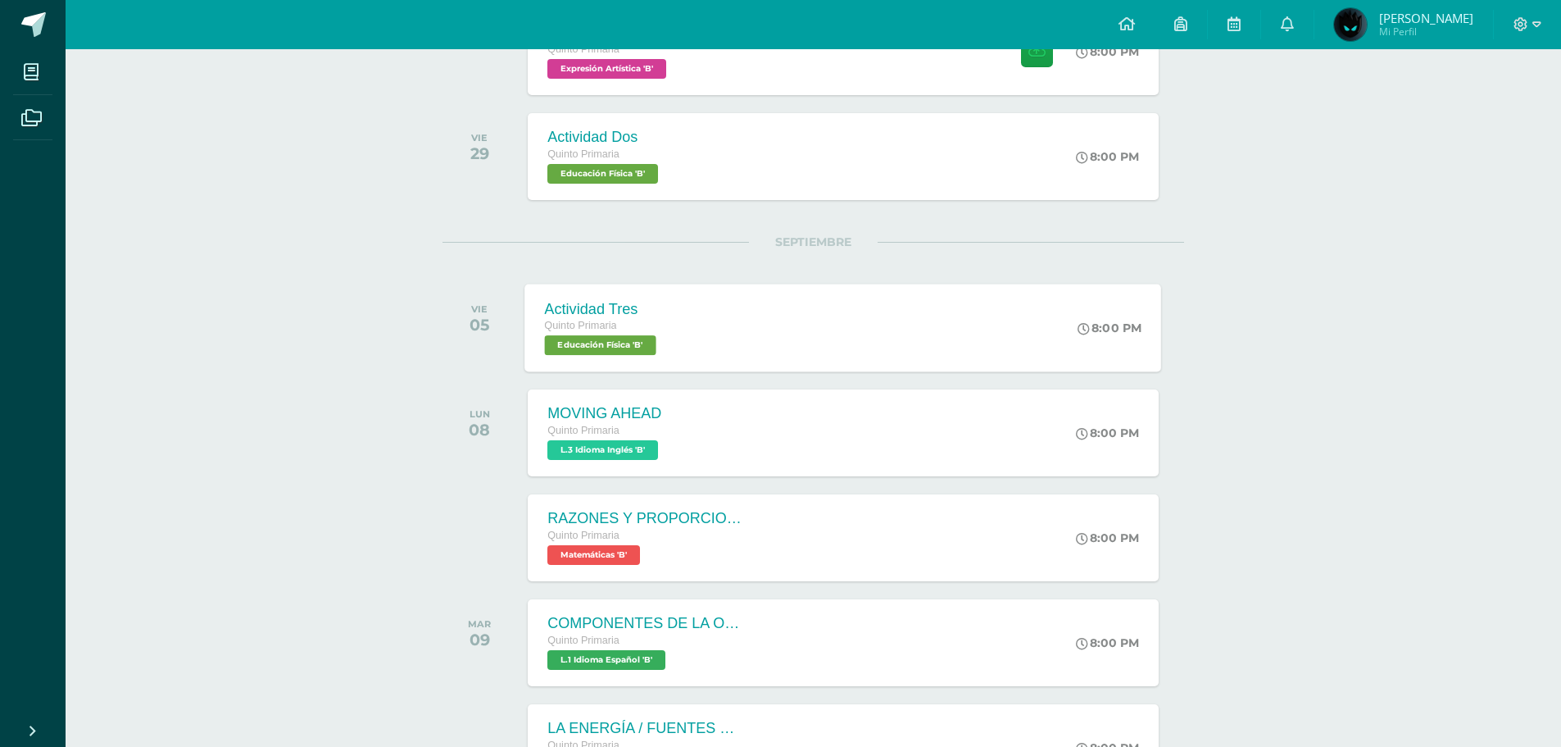
click at [674, 347] on div "Actividad Tres Quinto Primaria Educación Física 'B'" at bounding box center [603, 328] width 156 height 88
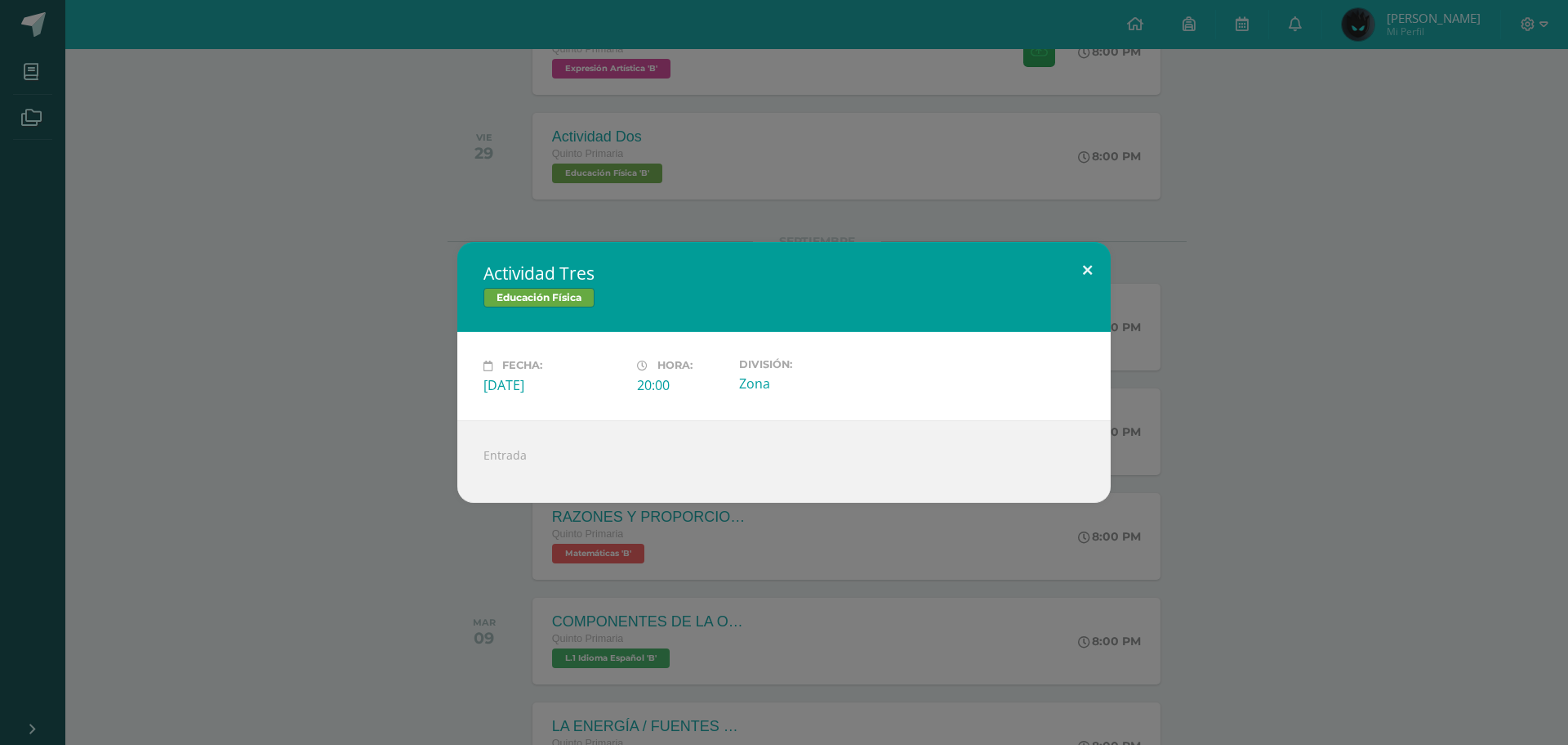
click at [1081, 256] on button at bounding box center [1088, 270] width 47 height 56
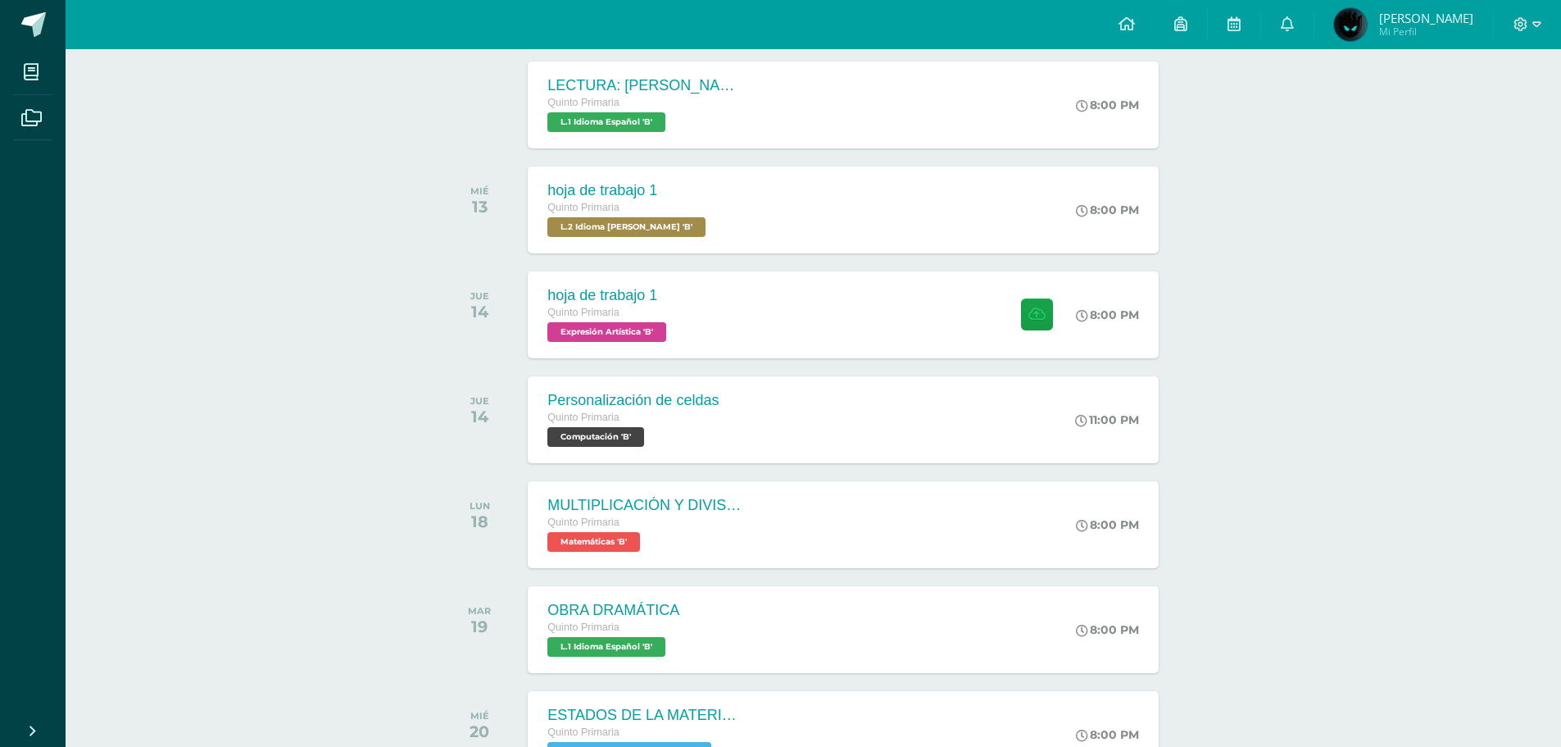
scroll to position [322, 0]
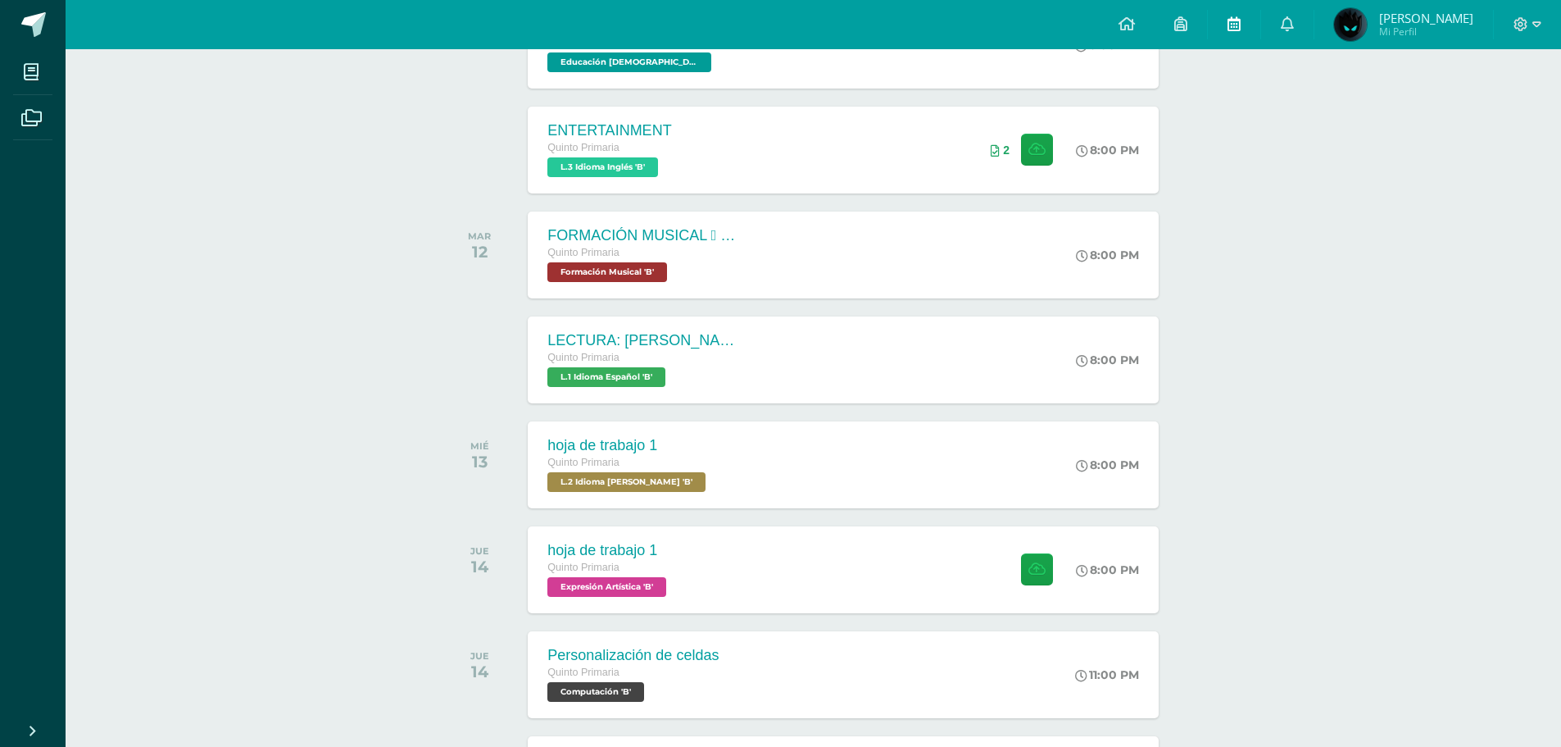
click at [1249, 34] on link at bounding box center [1234, 24] width 52 height 49
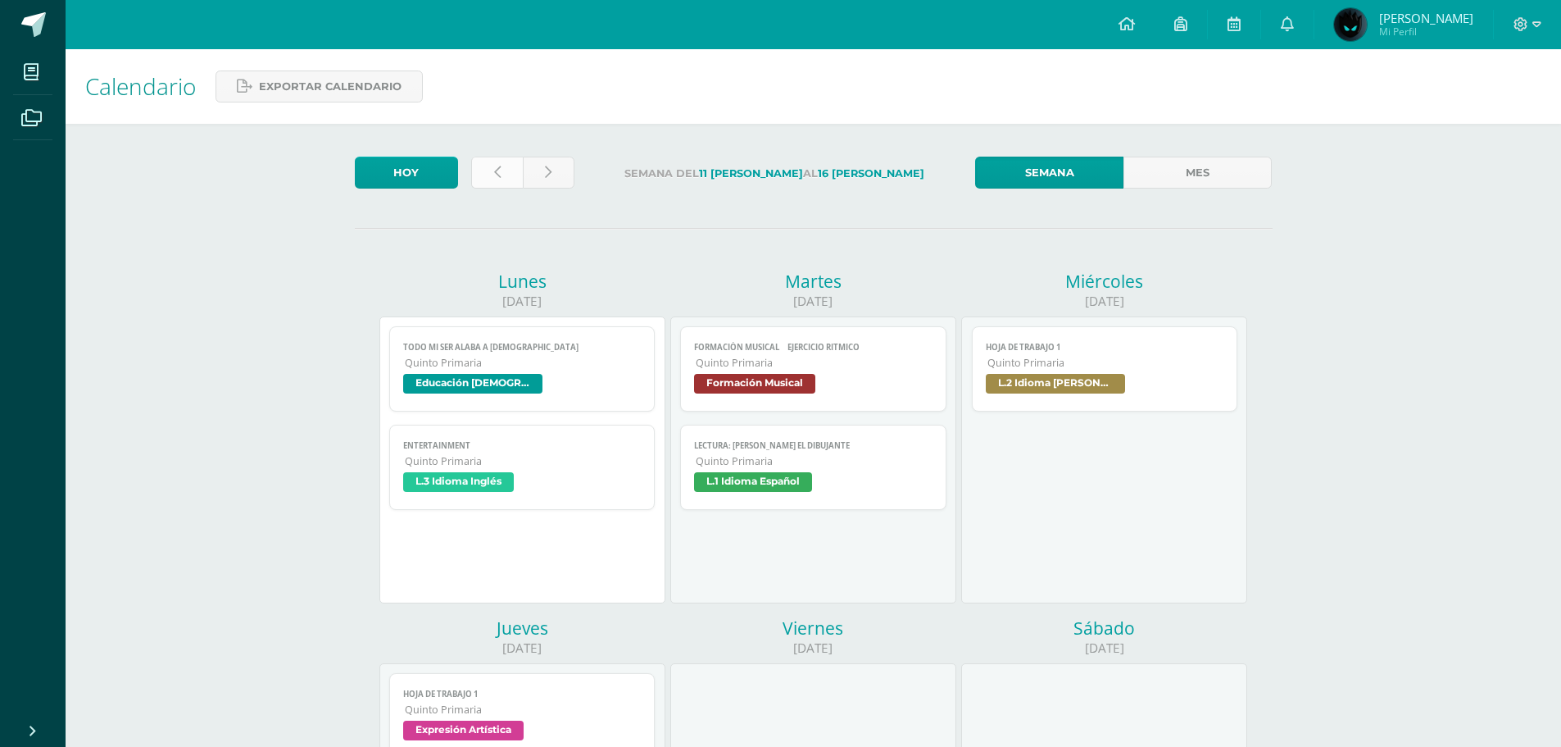
click at [493, 181] on link at bounding box center [497, 173] width 52 height 32
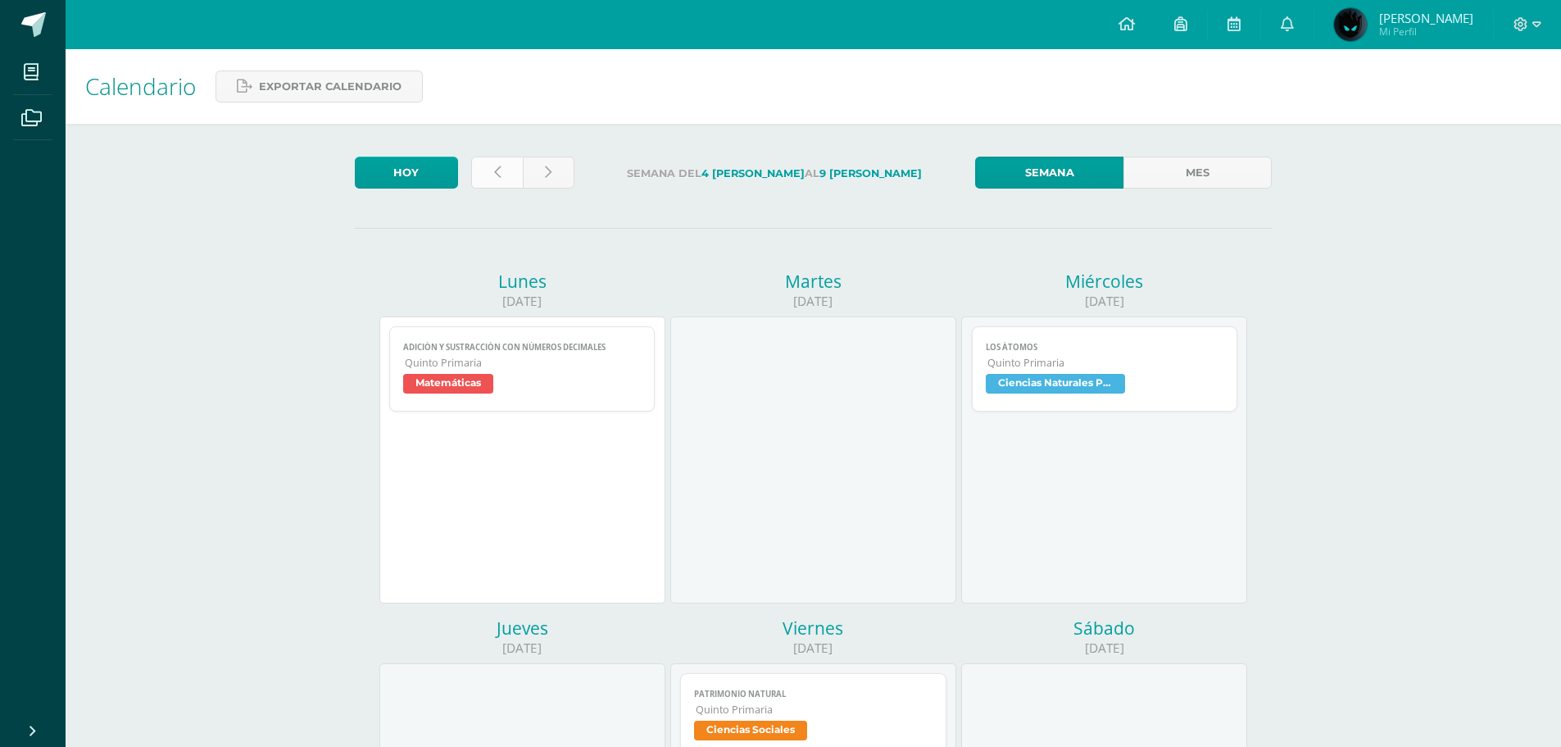
click at [503, 178] on link at bounding box center [497, 173] width 52 height 32
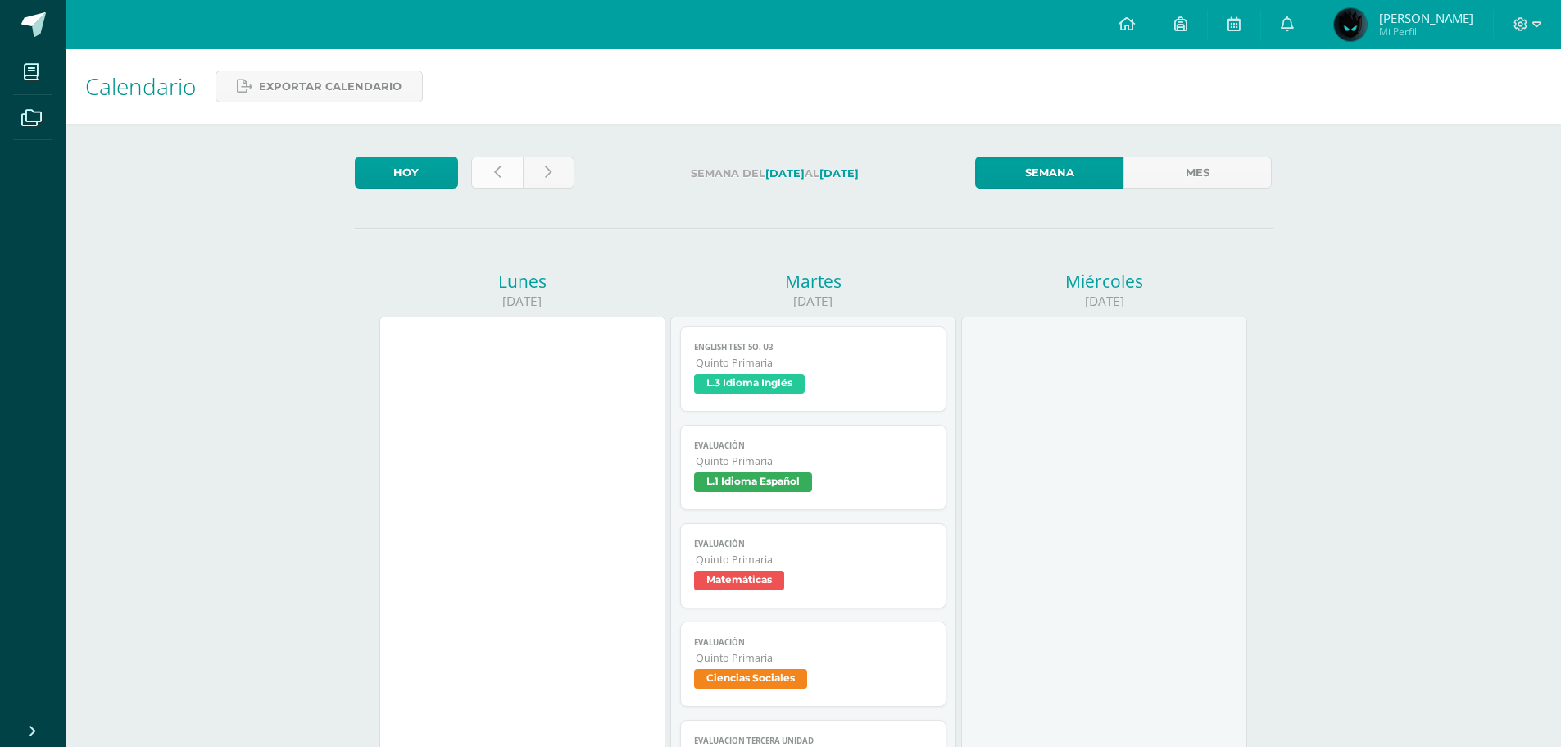
click at [494, 176] on icon at bounding box center [497, 173] width 7 height 14
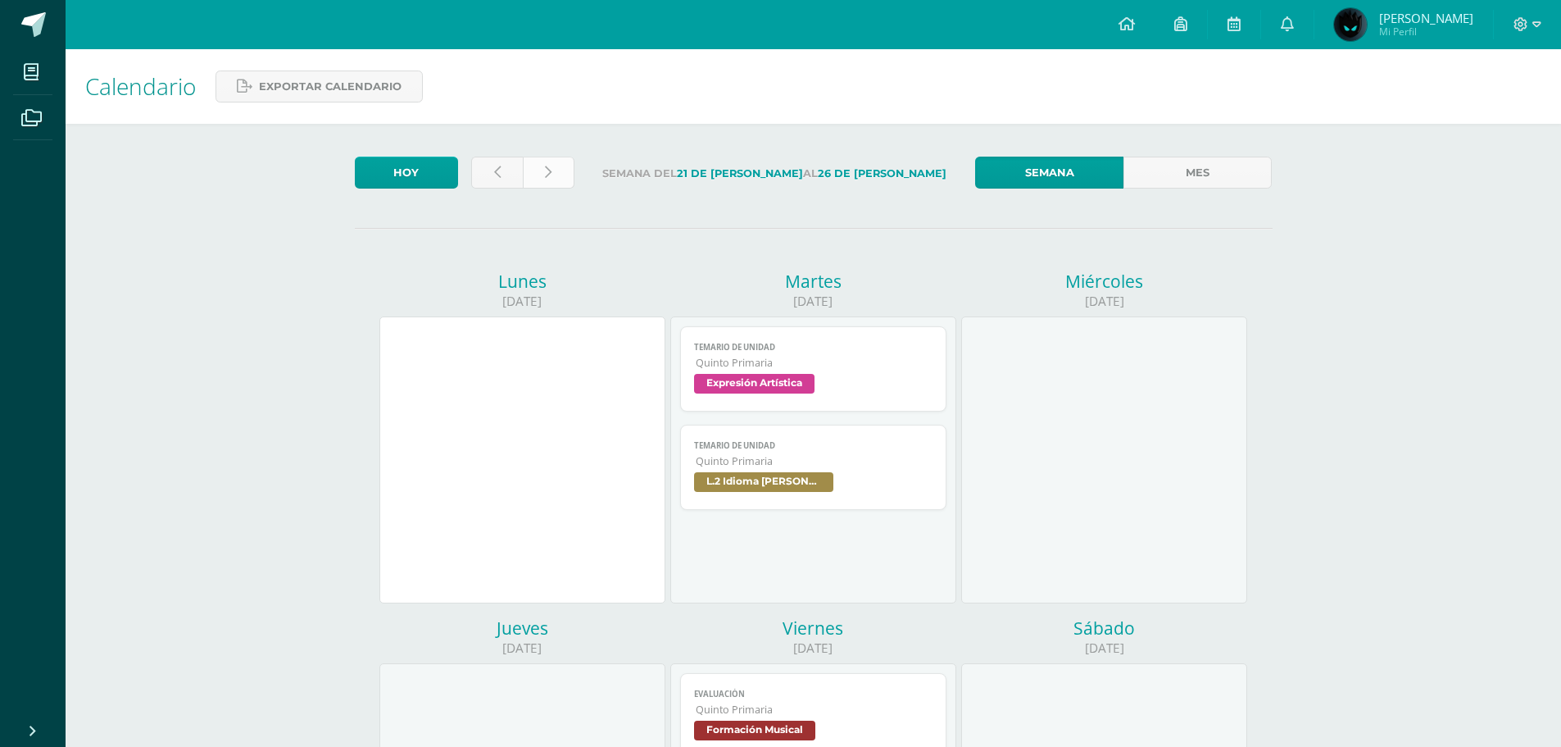
click at [552, 163] on link at bounding box center [549, 173] width 52 height 32
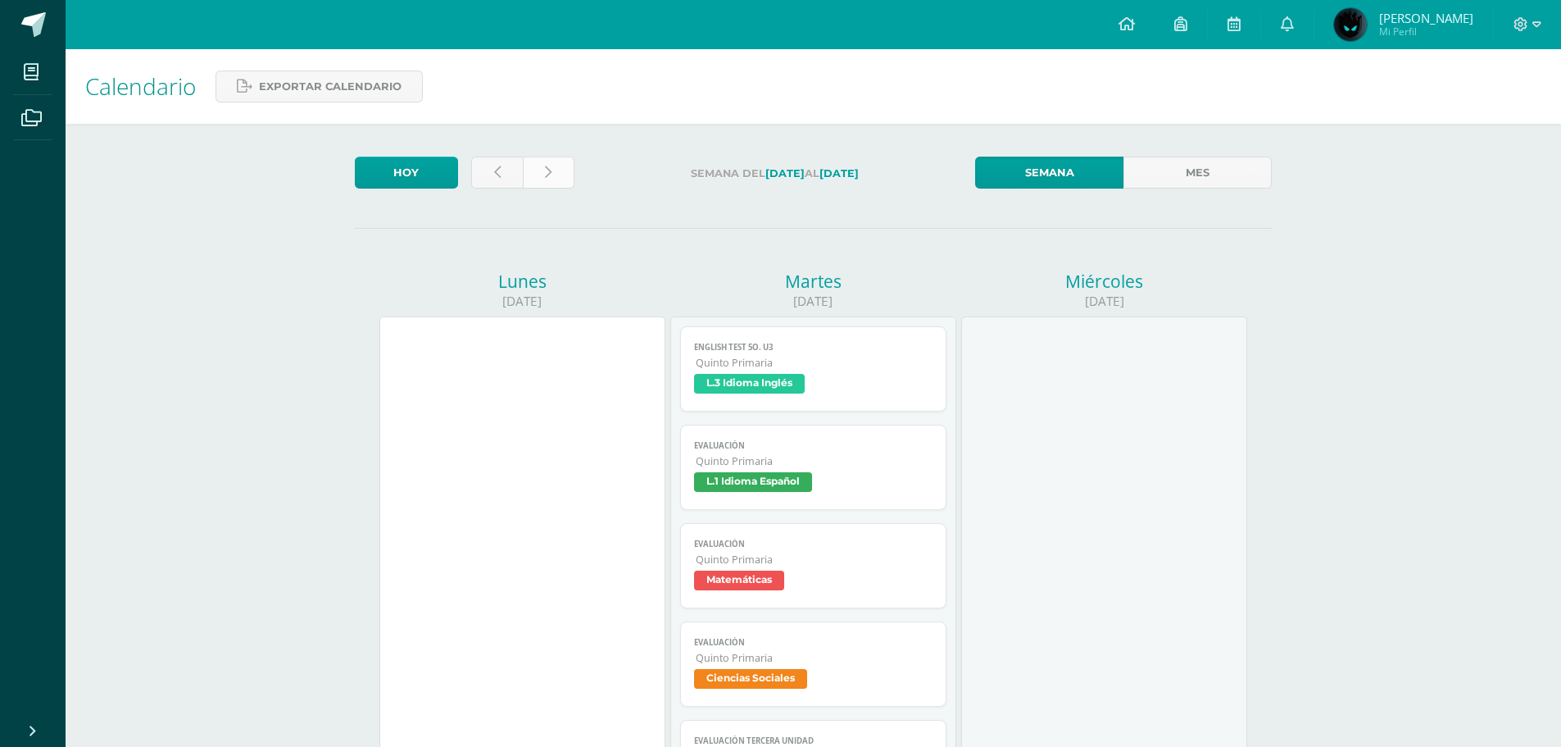
click at [552, 163] on link at bounding box center [549, 173] width 52 height 32
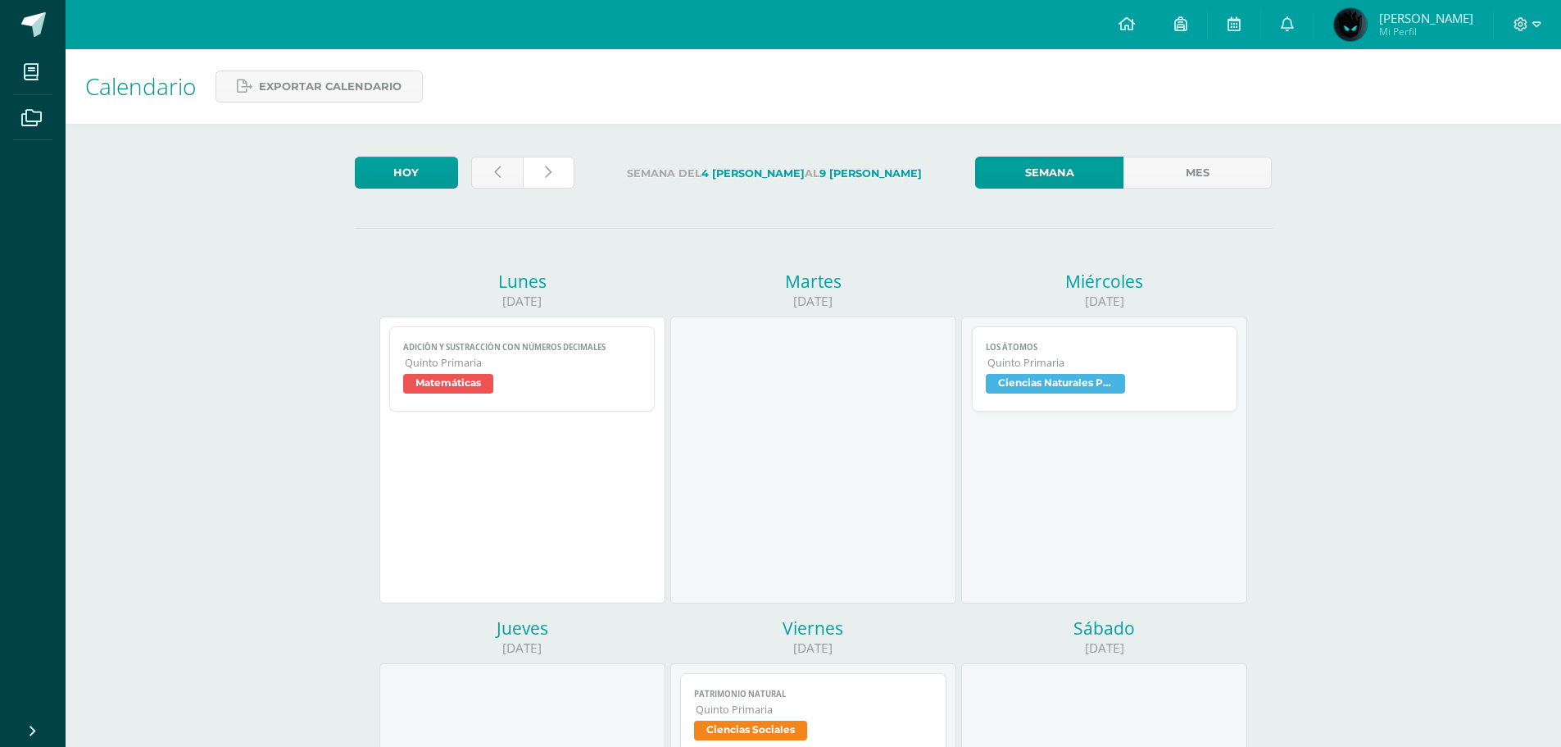
click at [552, 163] on link at bounding box center [549, 173] width 52 height 32
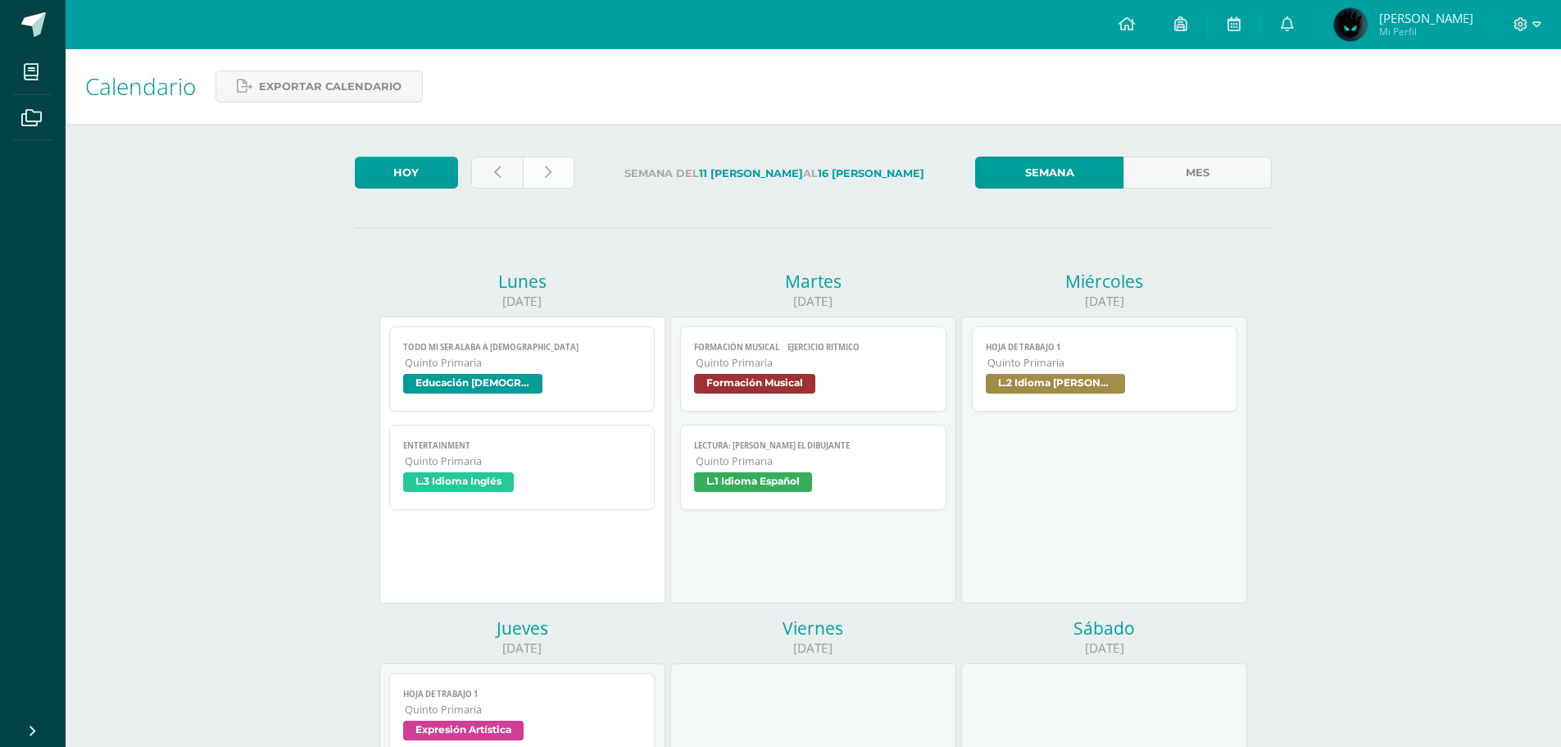
click at [552, 179] on link at bounding box center [549, 173] width 52 height 32
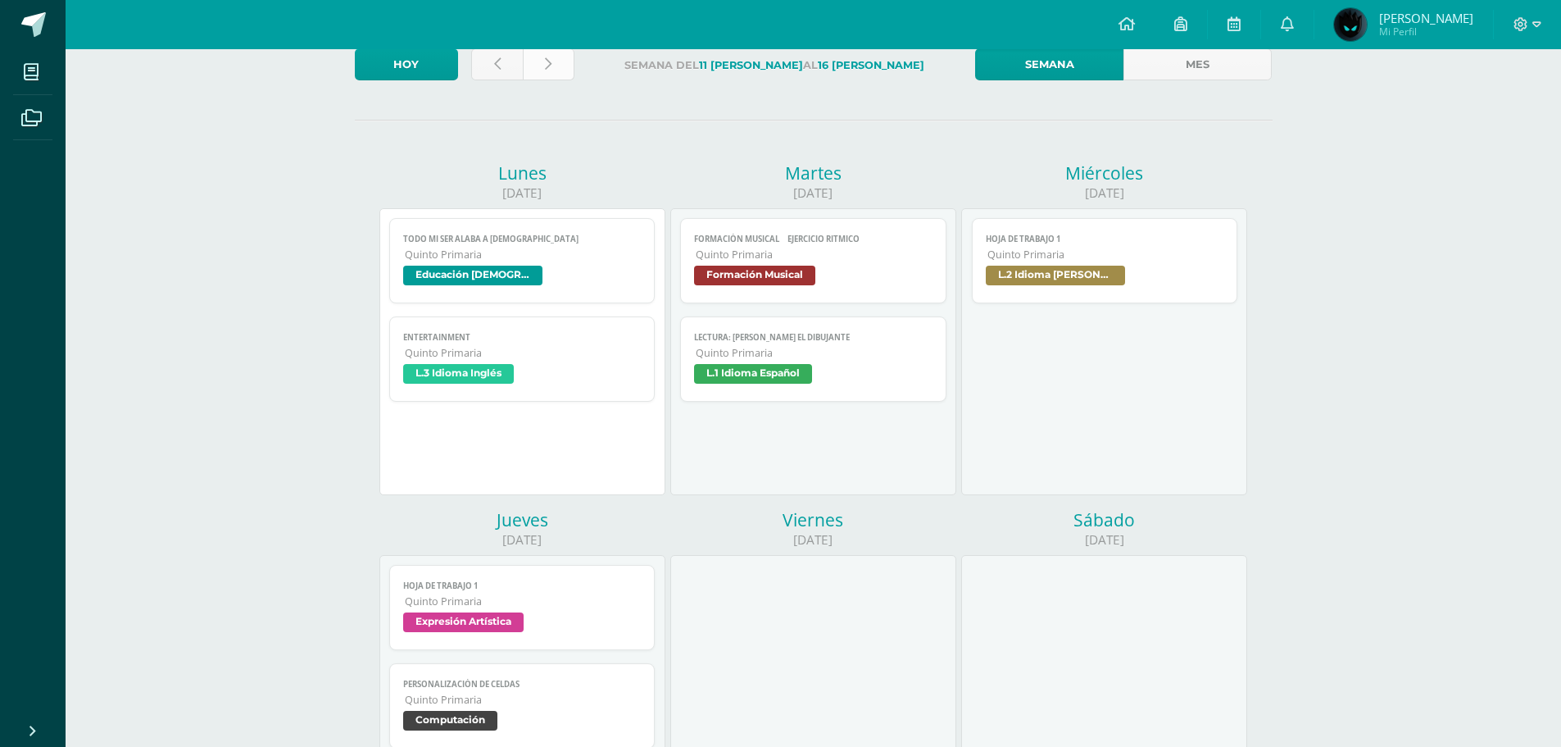
scroll to position [273, 0]
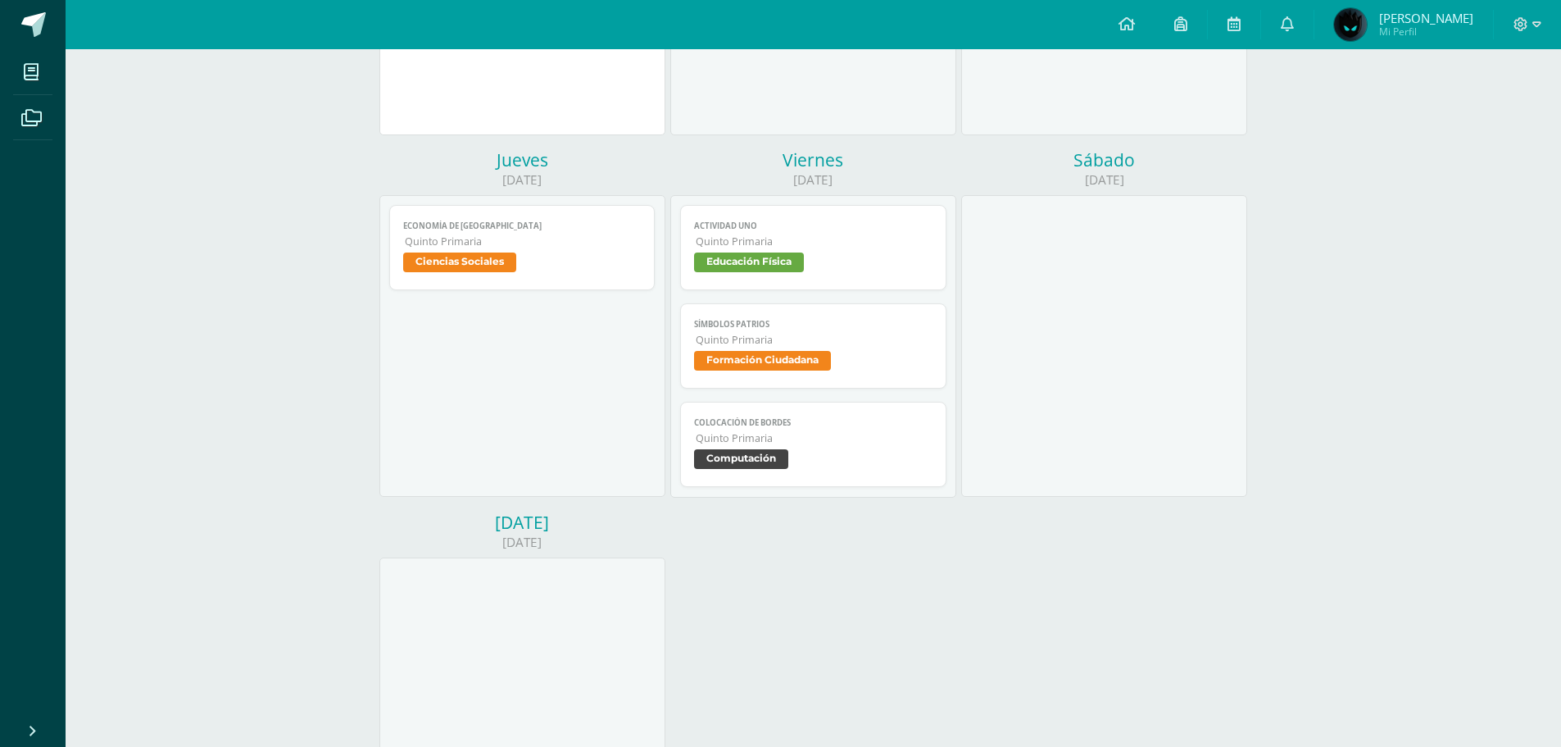
scroll to position [665, 0]
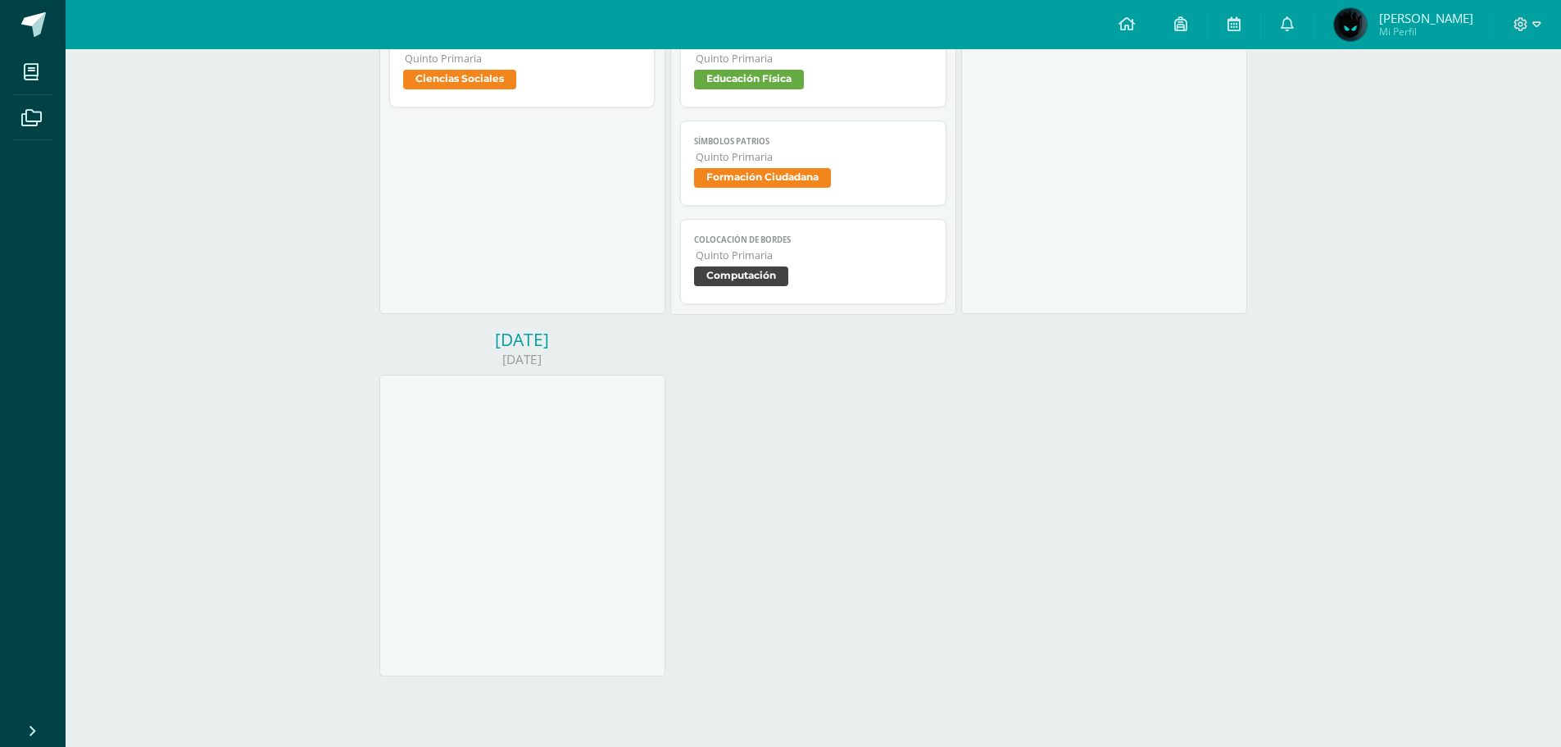
click at [741, 90] on span "Educación Física" at bounding box center [813, 82] width 238 height 24
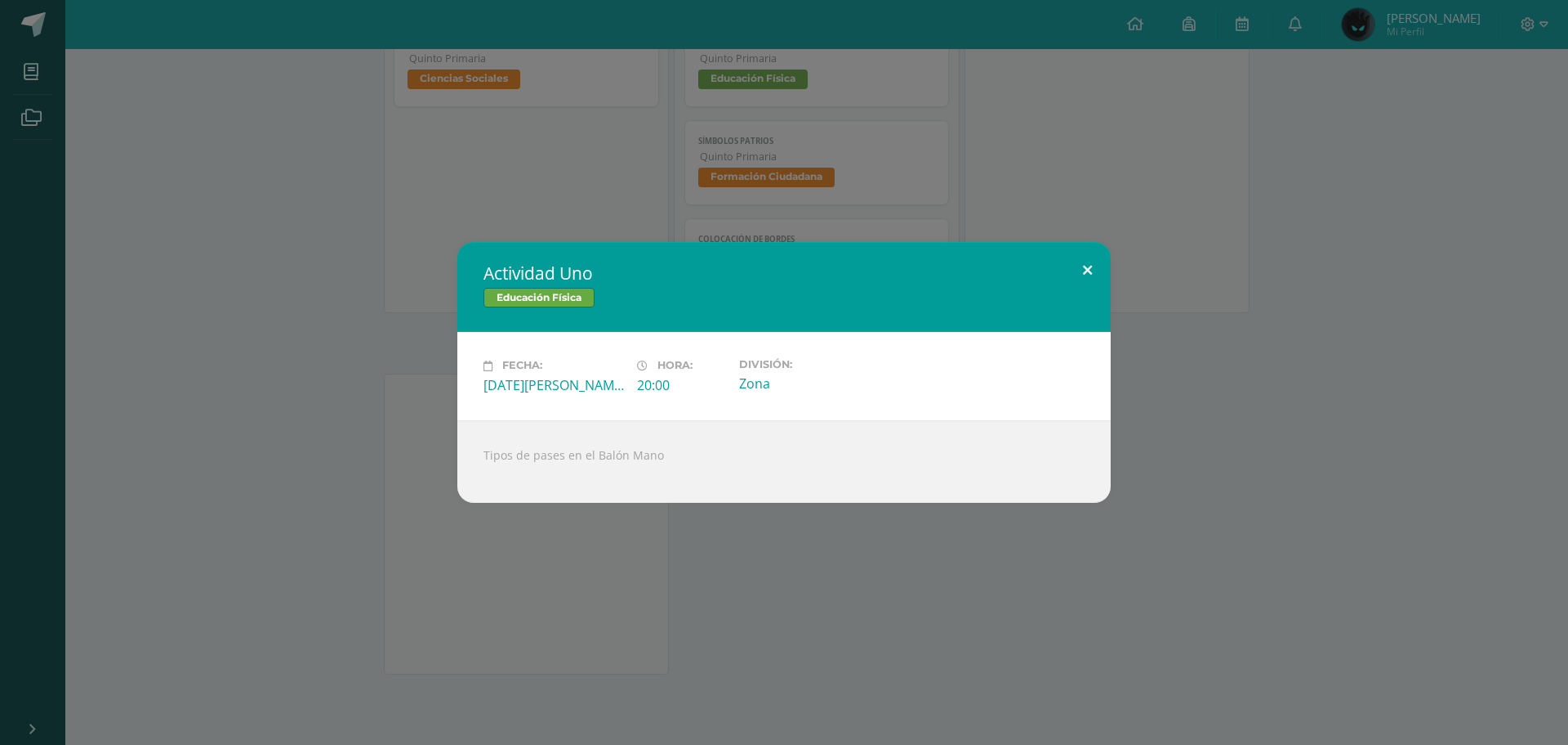
click at [1084, 278] on button at bounding box center [1088, 270] width 47 height 56
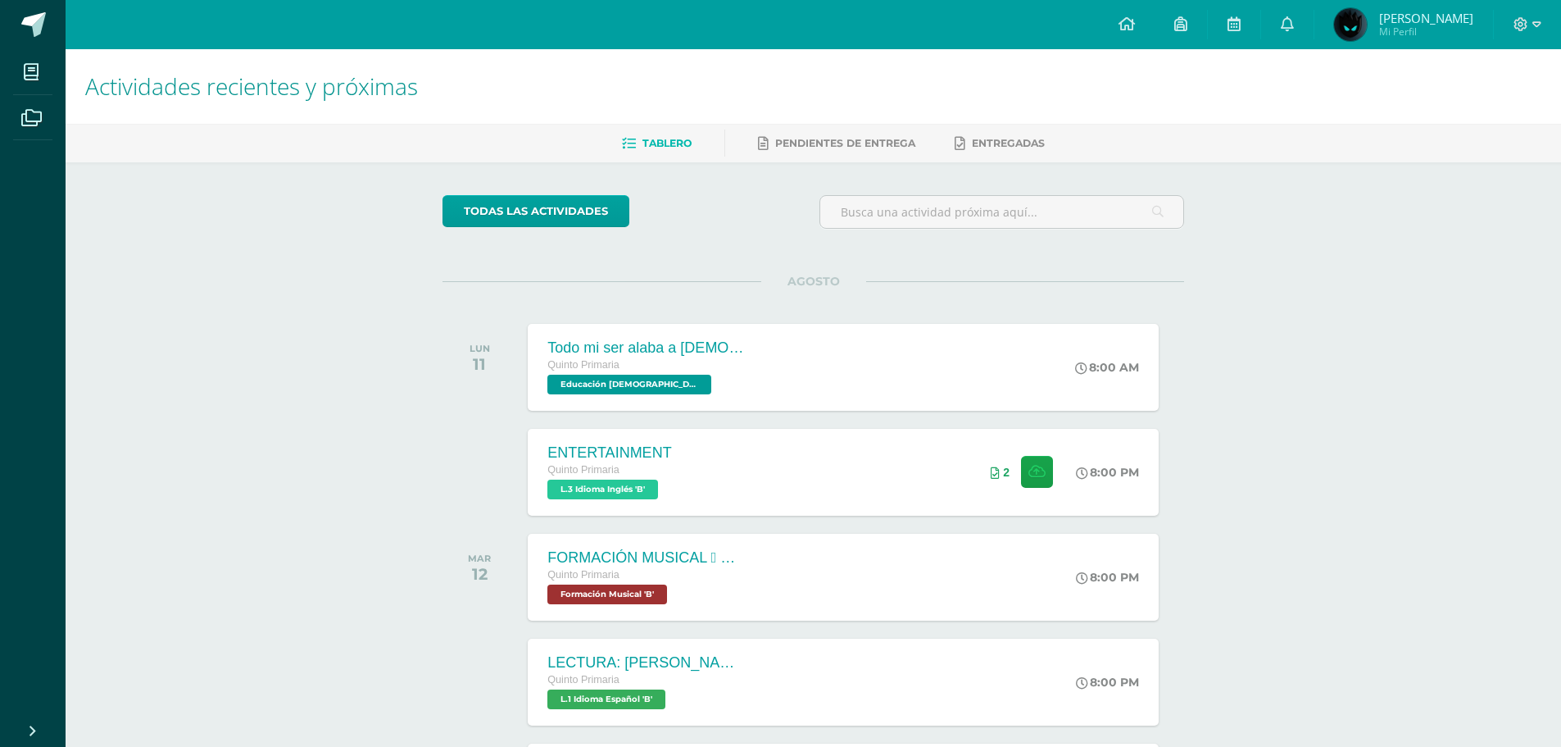
scroll to position [137, 0]
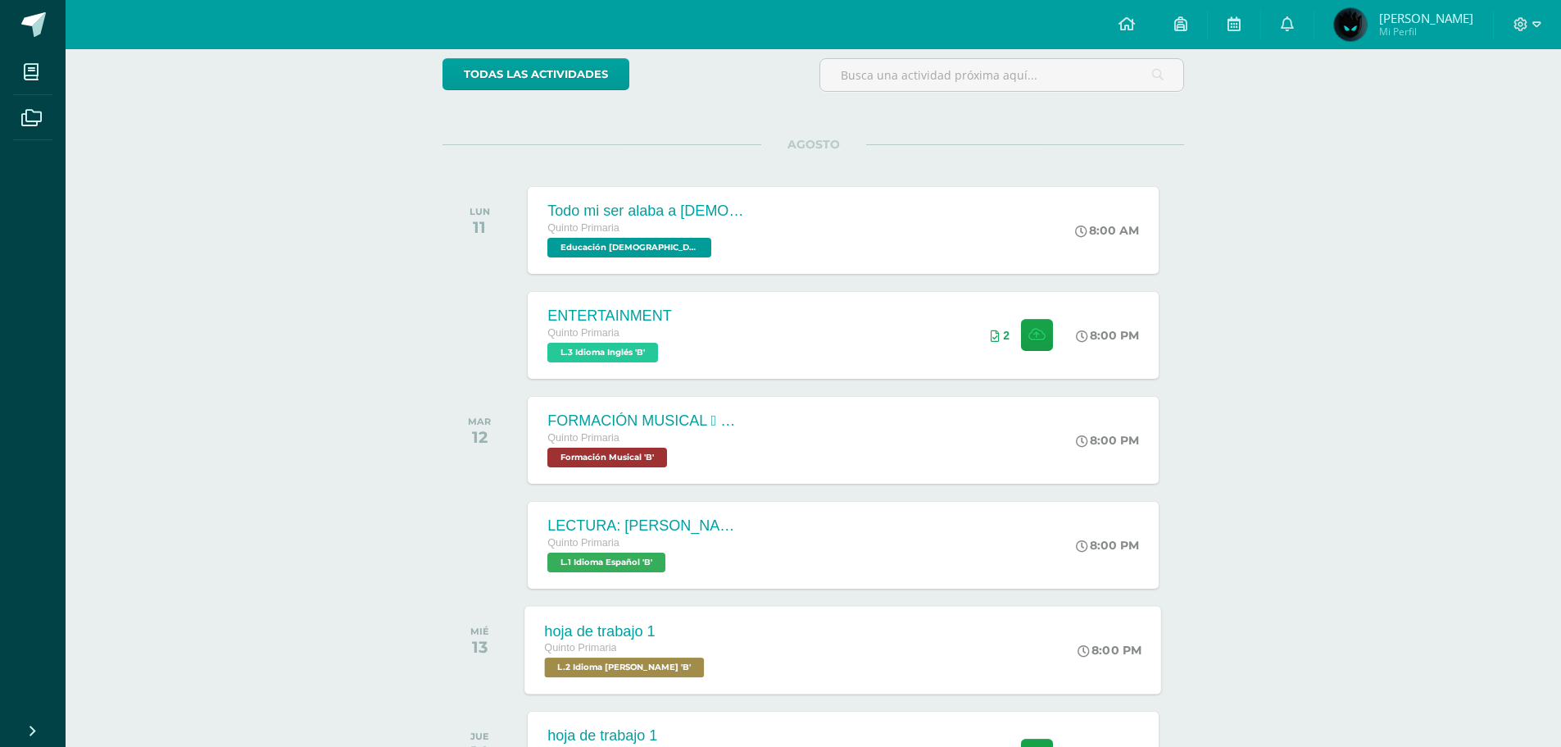
click at [660, 636] on div "hoja de trabajo 1" at bounding box center [627, 630] width 164 height 17
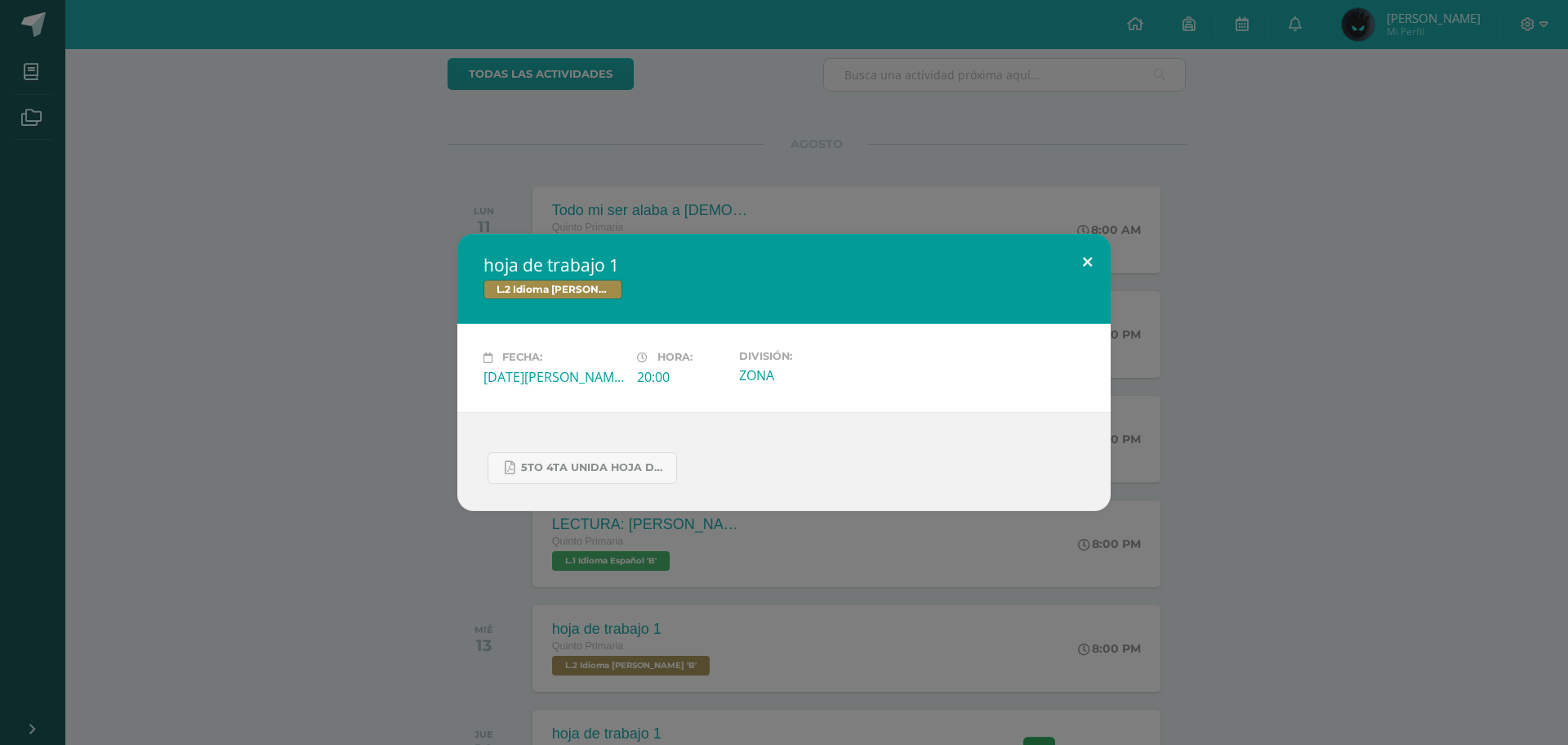
click at [1089, 260] on button at bounding box center [1088, 261] width 47 height 56
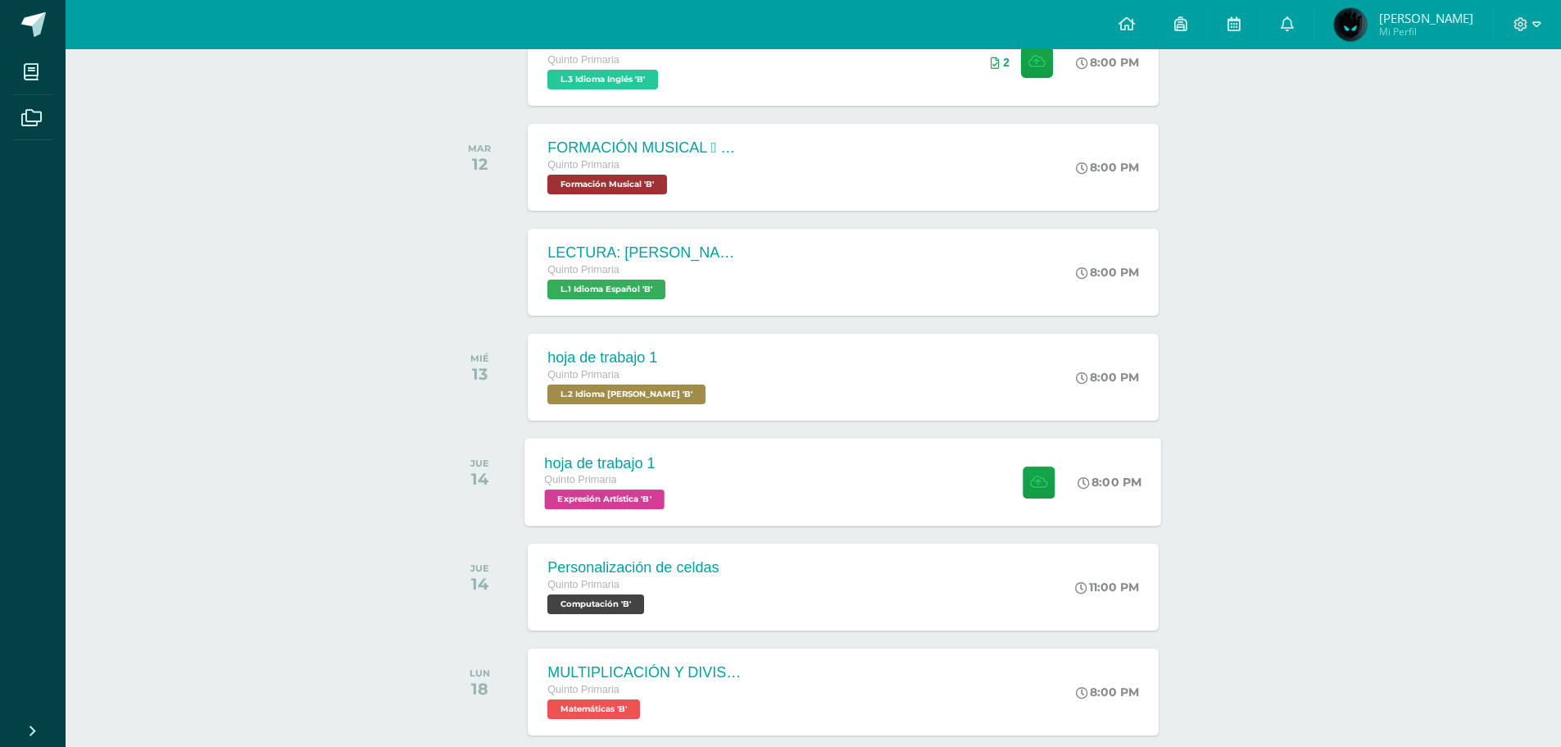
scroll to position [547, 0]
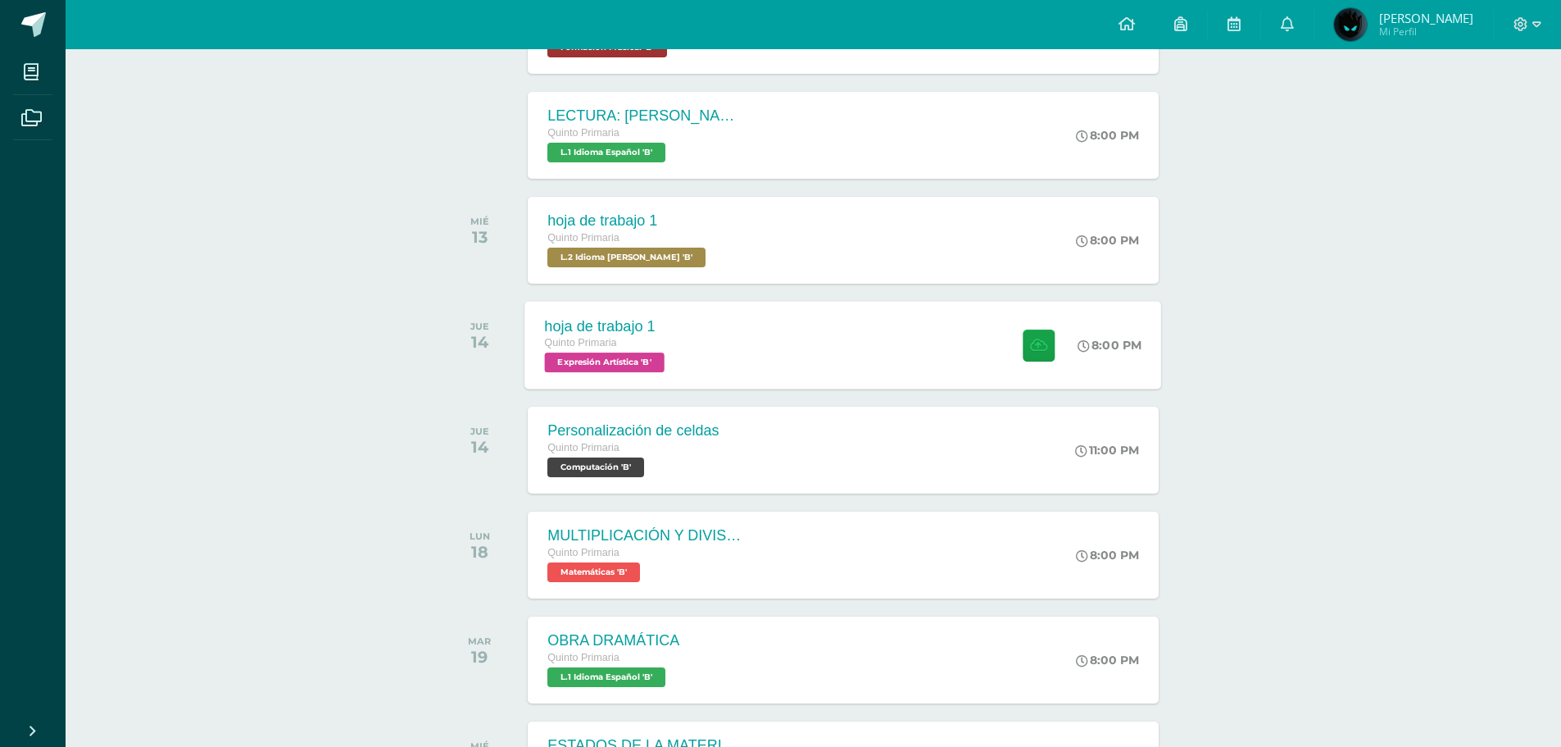
click at [610, 345] on span "Quinto Primaria" at bounding box center [581, 342] width 72 height 11
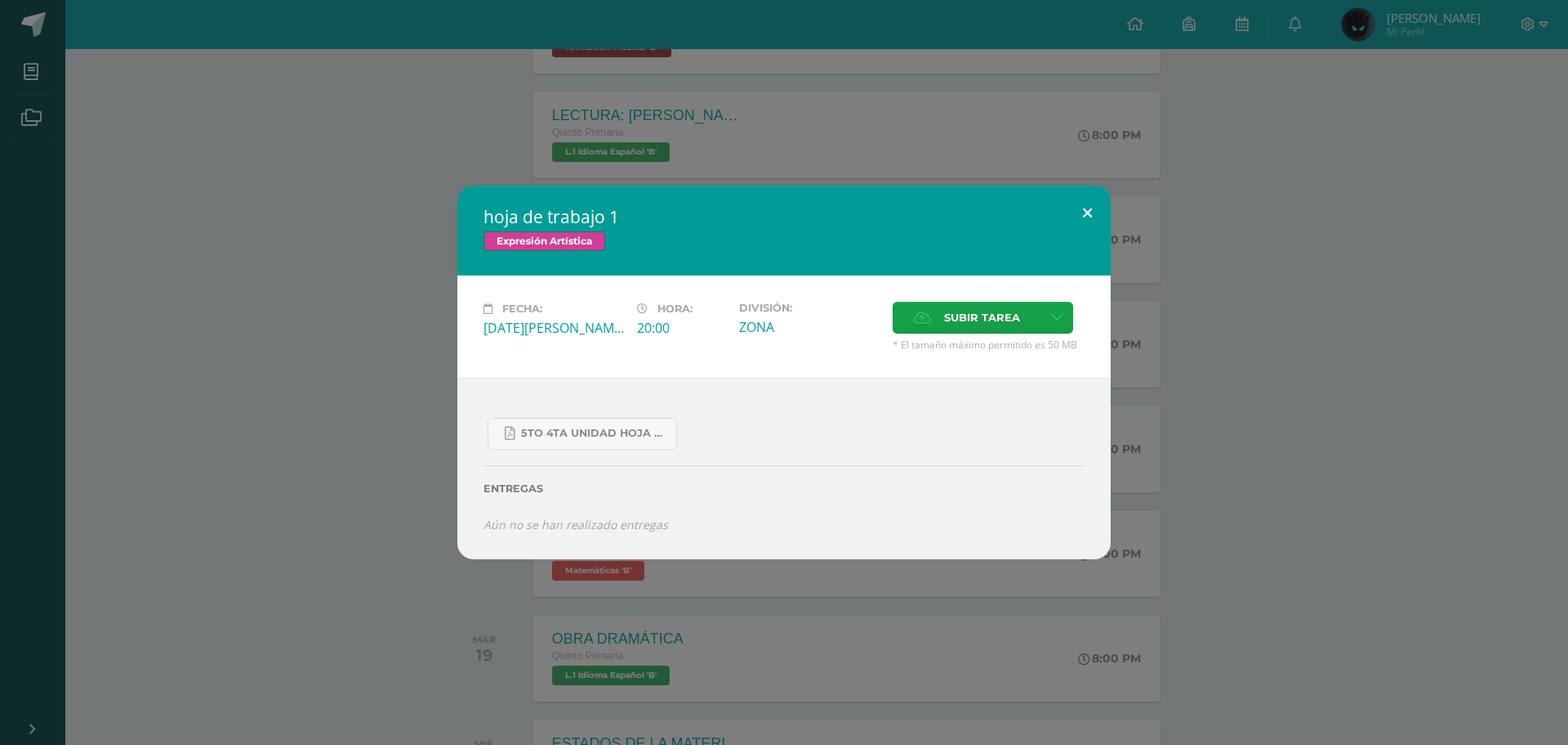
click at [1086, 223] on button at bounding box center [1088, 213] width 47 height 56
